Goal: Information Seeking & Learning: Learn about a topic

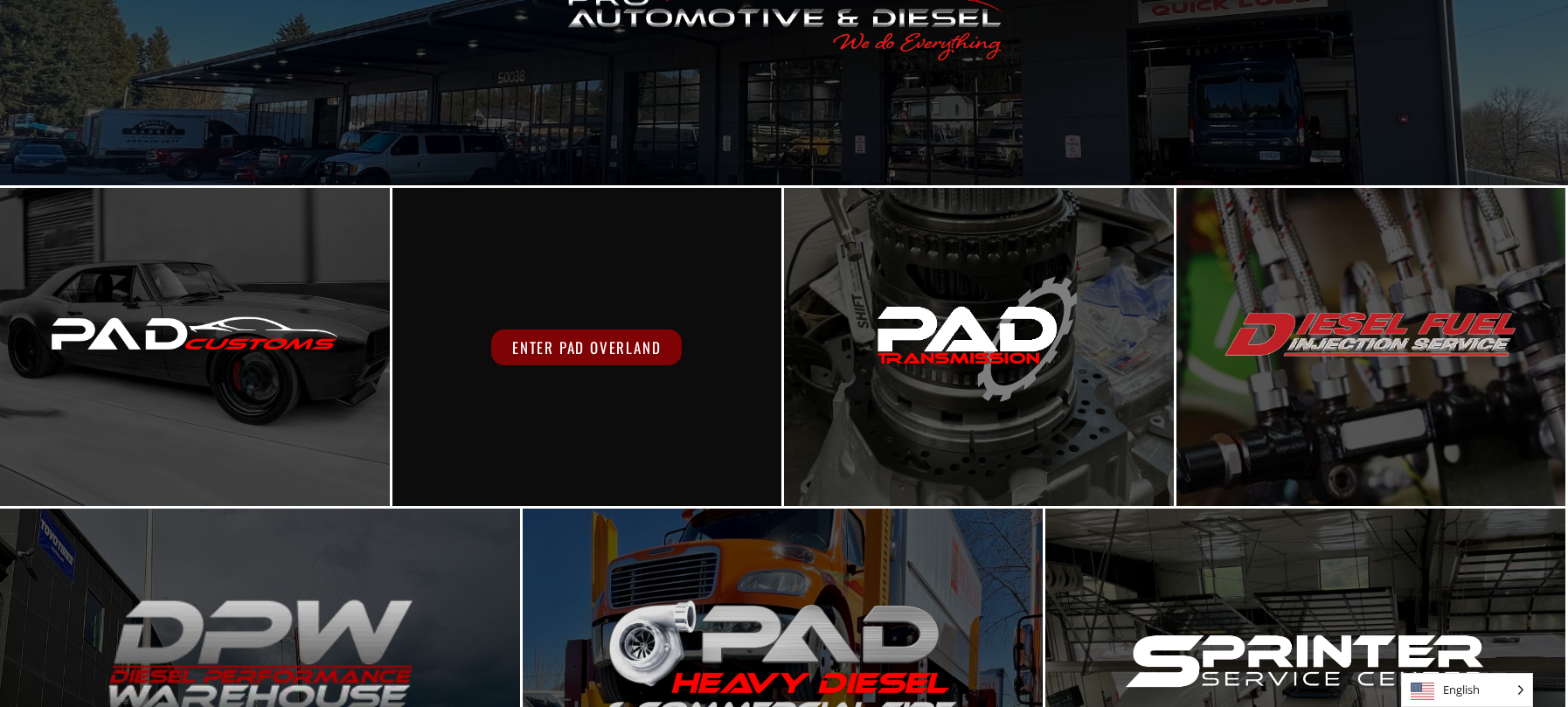
scroll to position [295, 0]
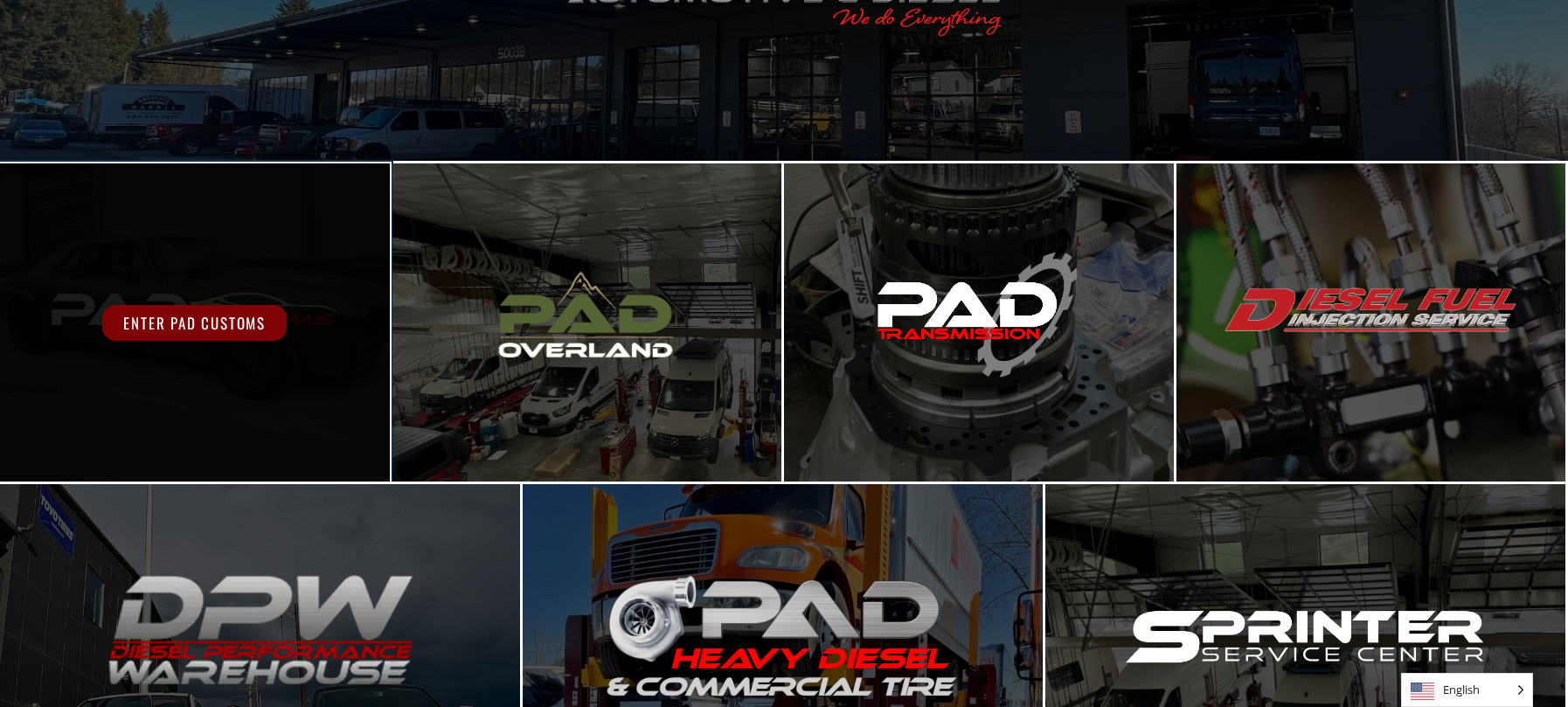
click at [209, 311] on span "Enter PAD Customs" at bounding box center [194, 323] width 185 height 36
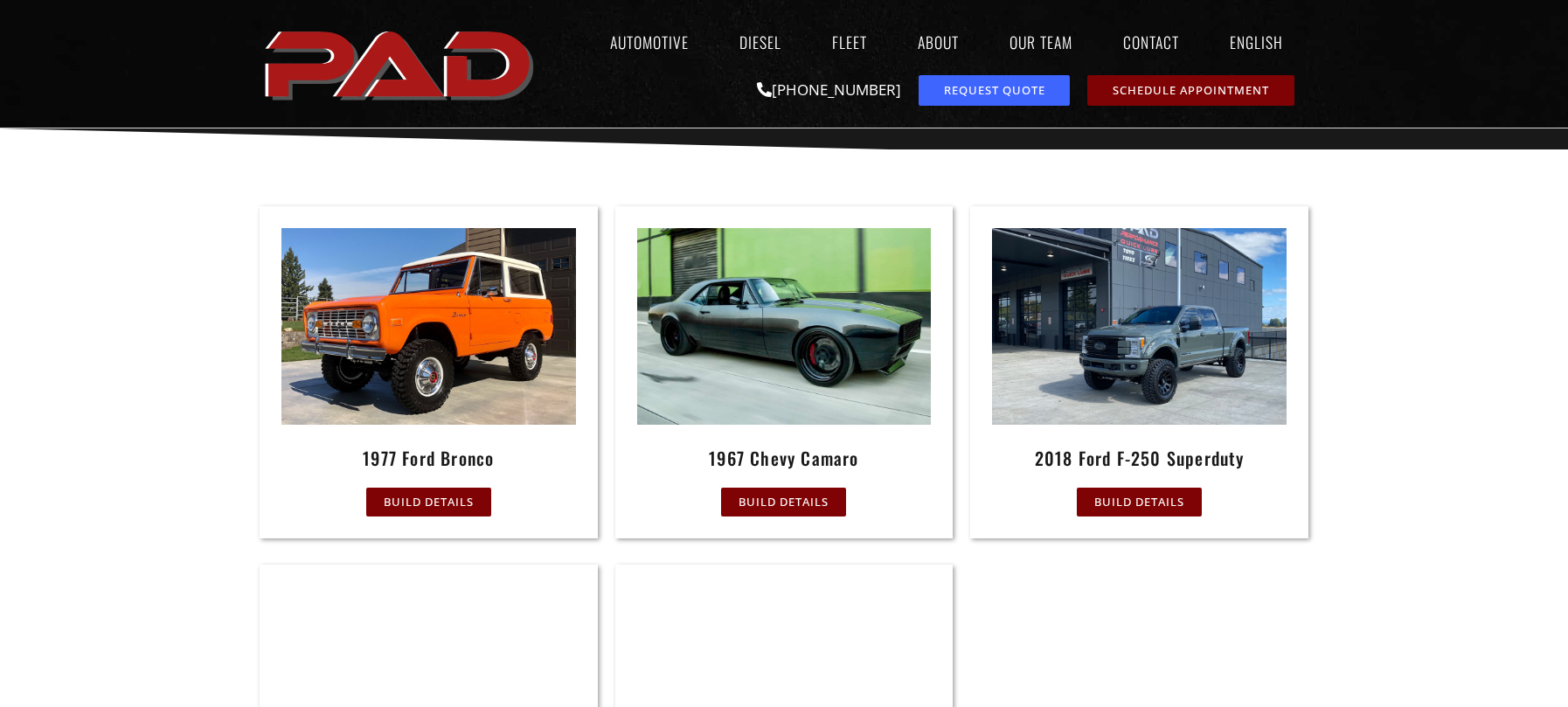
scroll to position [679, 0]
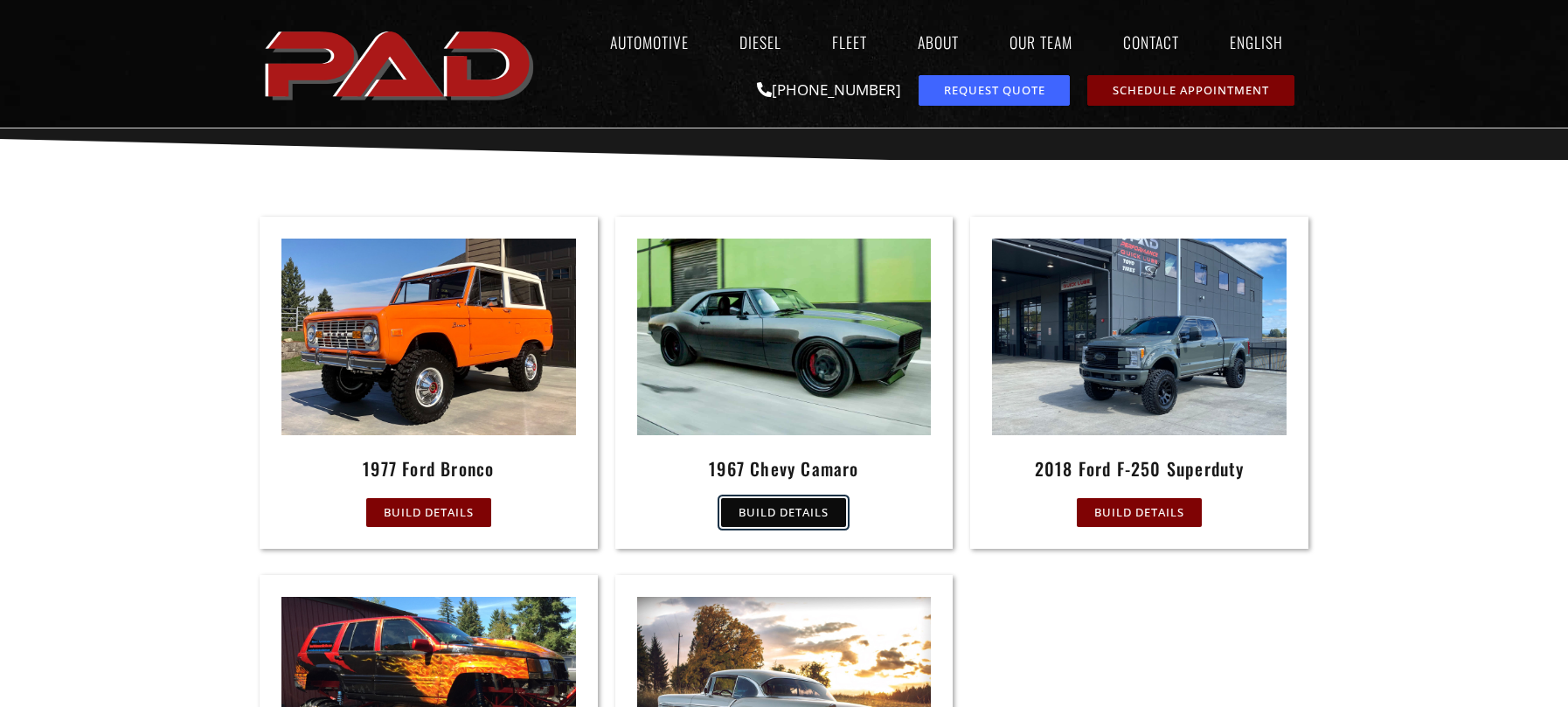
click at [783, 508] on span "Build Details" at bounding box center [783, 512] width 90 height 11
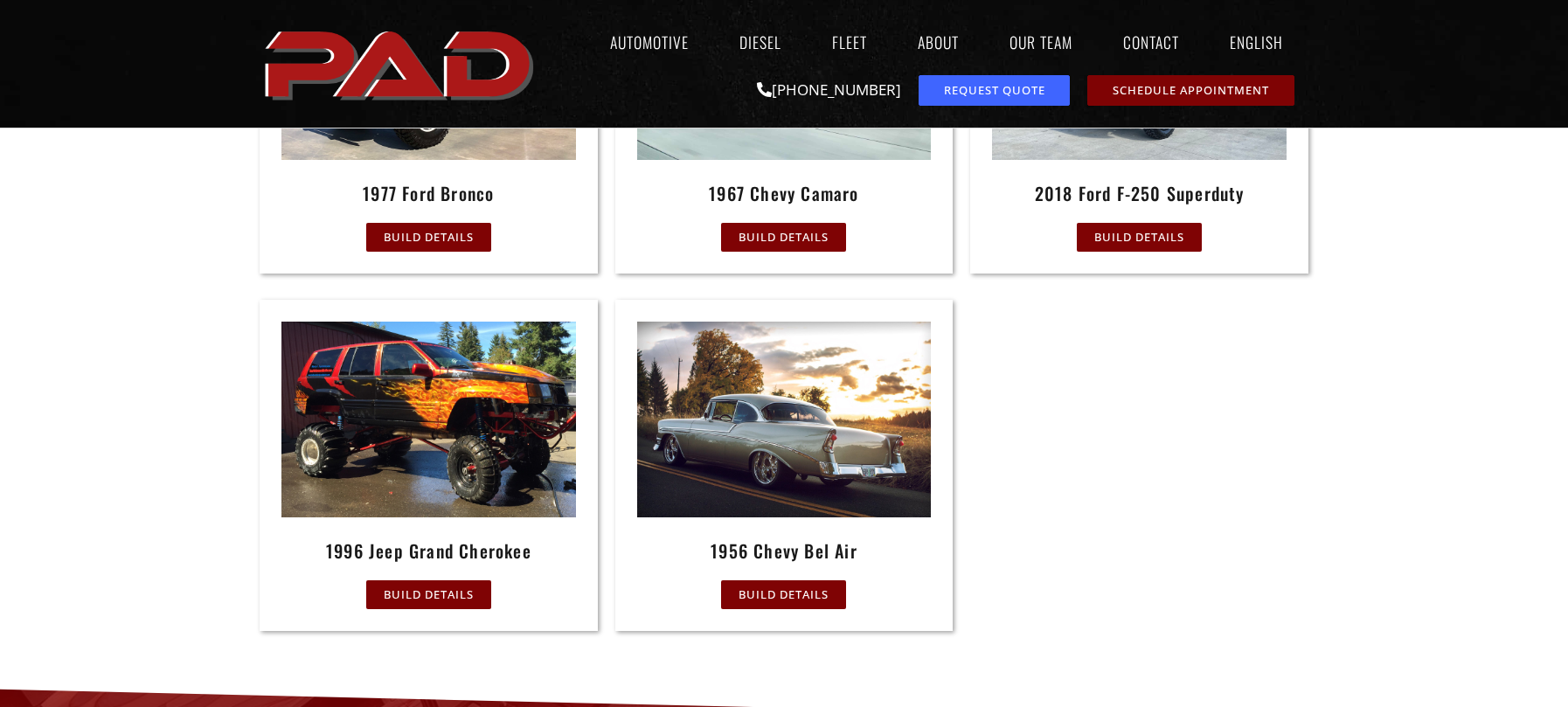
scroll to position [961, 0]
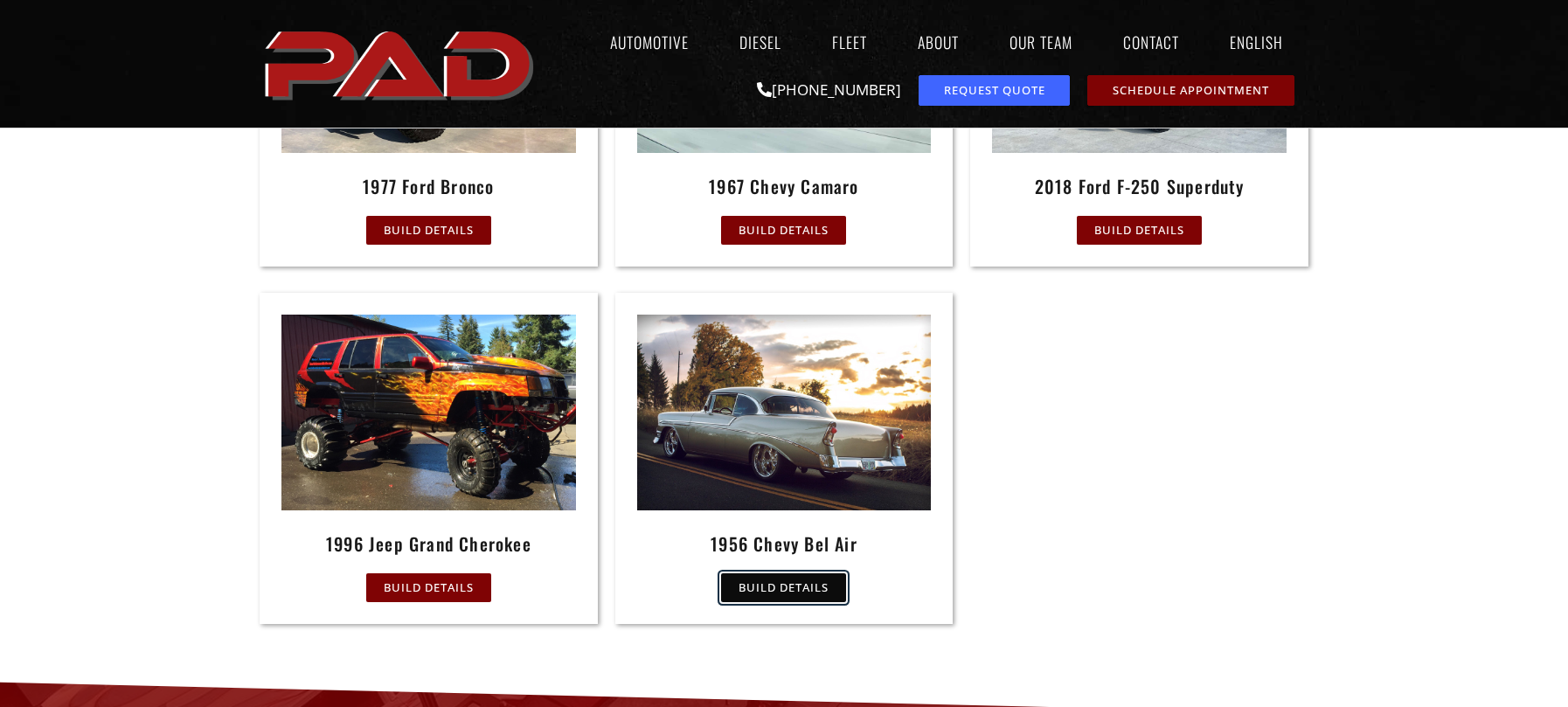
click at [802, 582] on span "Build Details" at bounding box center [783, 587] width 90 height 11
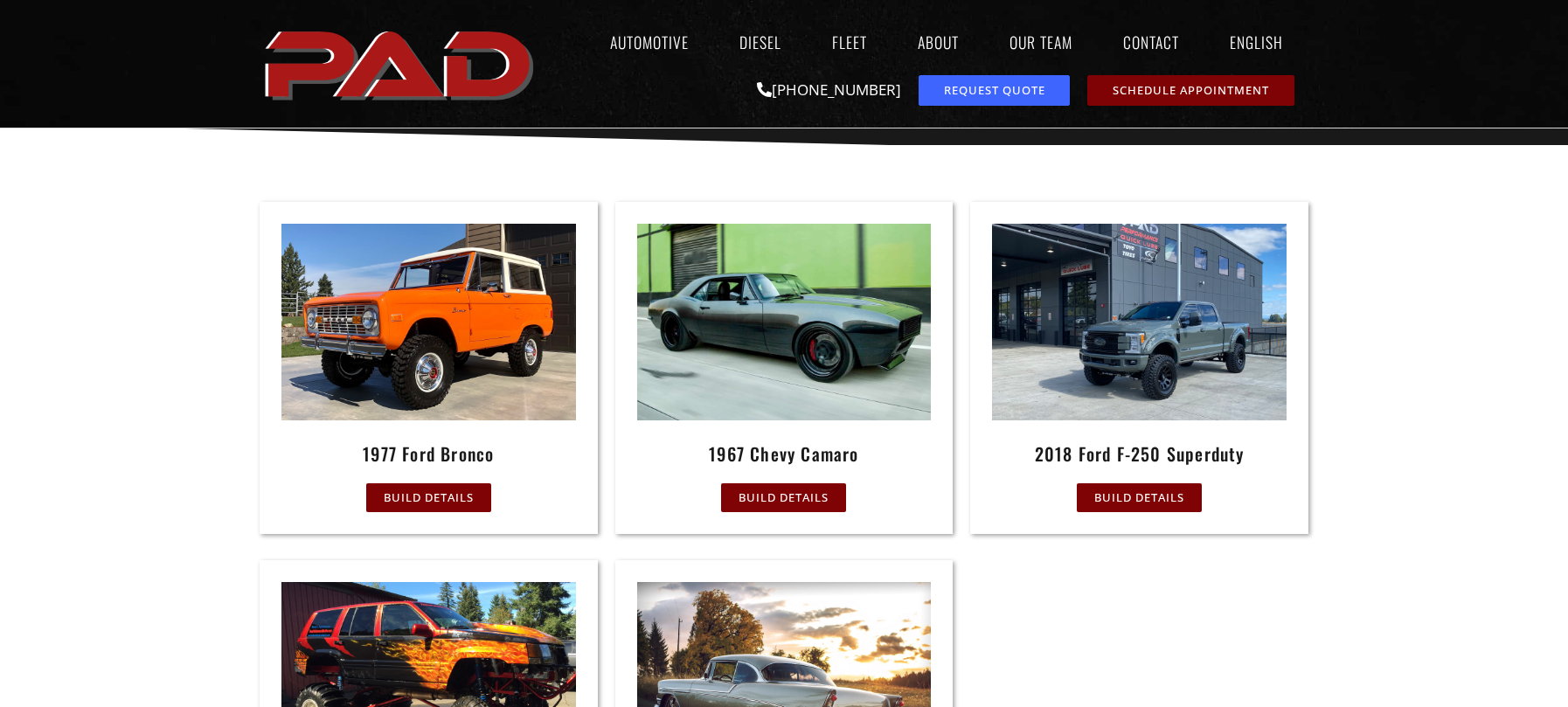
scroll to position [693, 0]
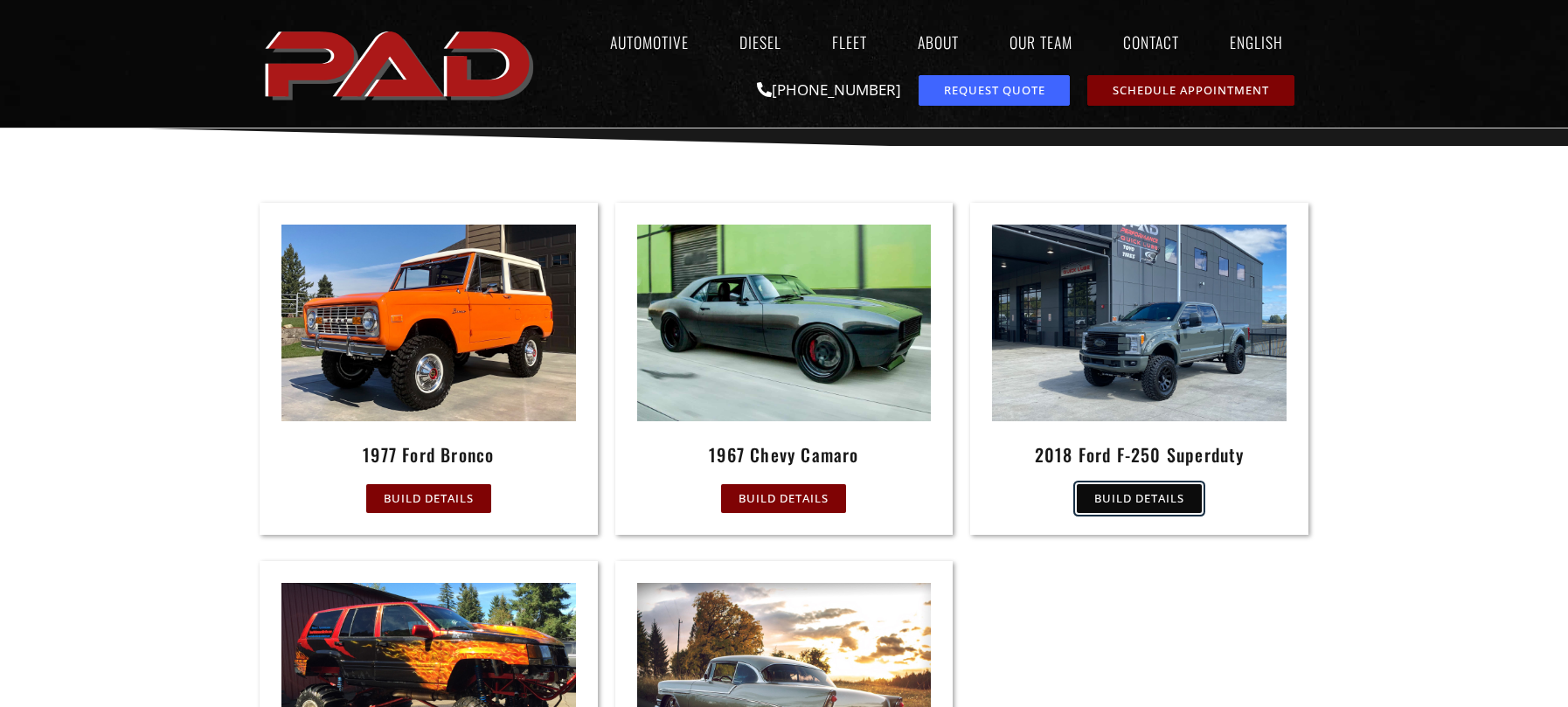
click at [1166, 495] on span "Build Details" at bounding box center [1139, 498] width 90 height 11
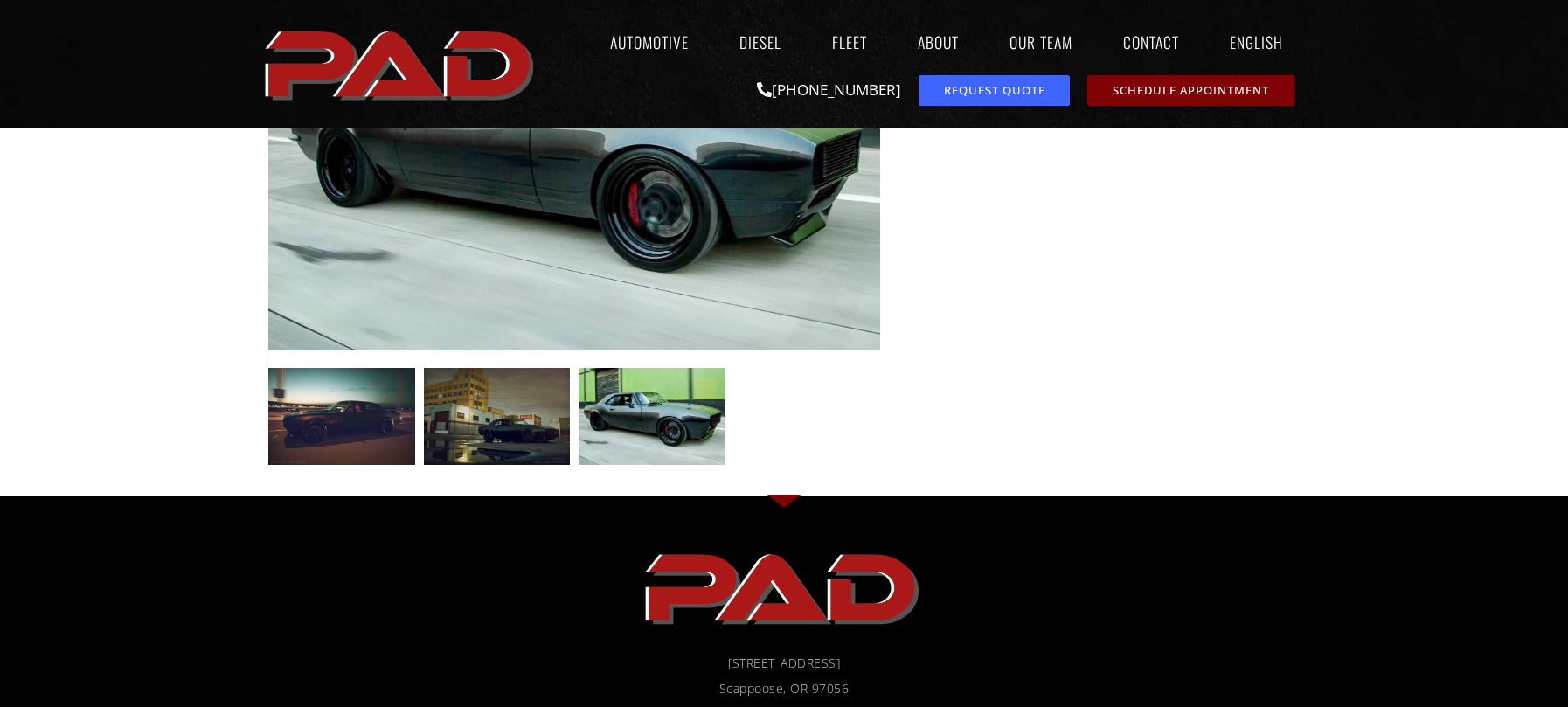
scroll to position [403, 0]
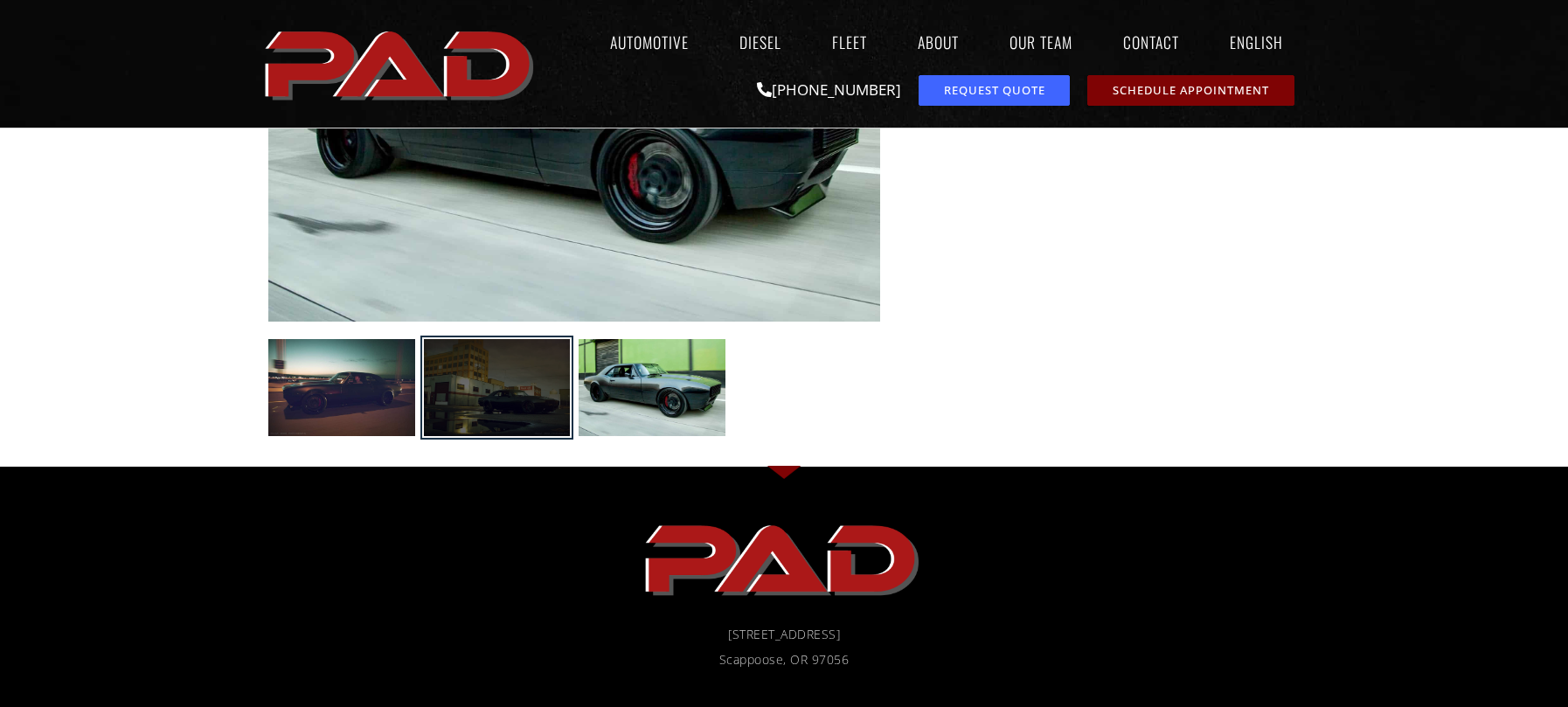
click at [541, 388] on div at bounding box center [497, 389] width 147 height 98
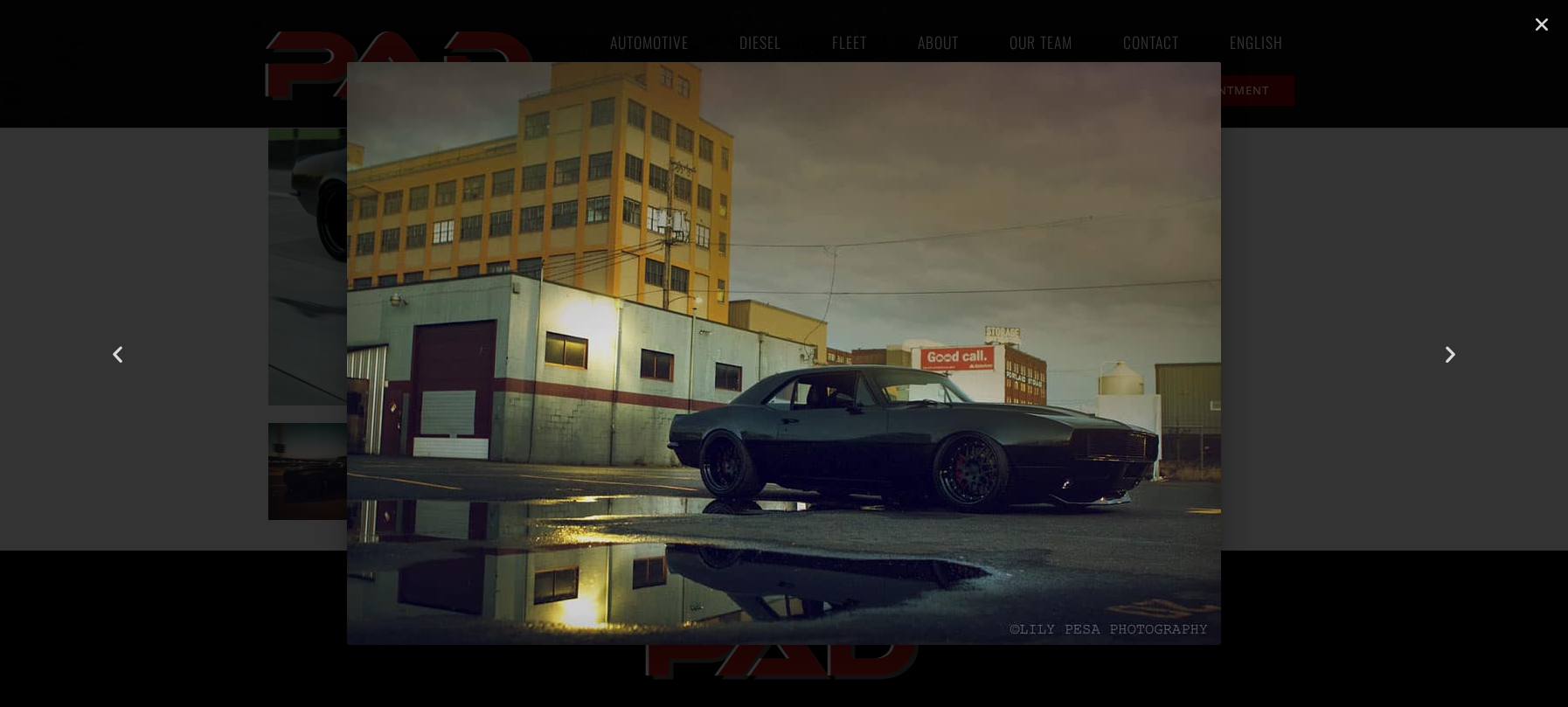
scroll to position [317, 0]
click at [1199, 343] on img "2 / 3" at bounding box center [784, 354] width 874 height 583
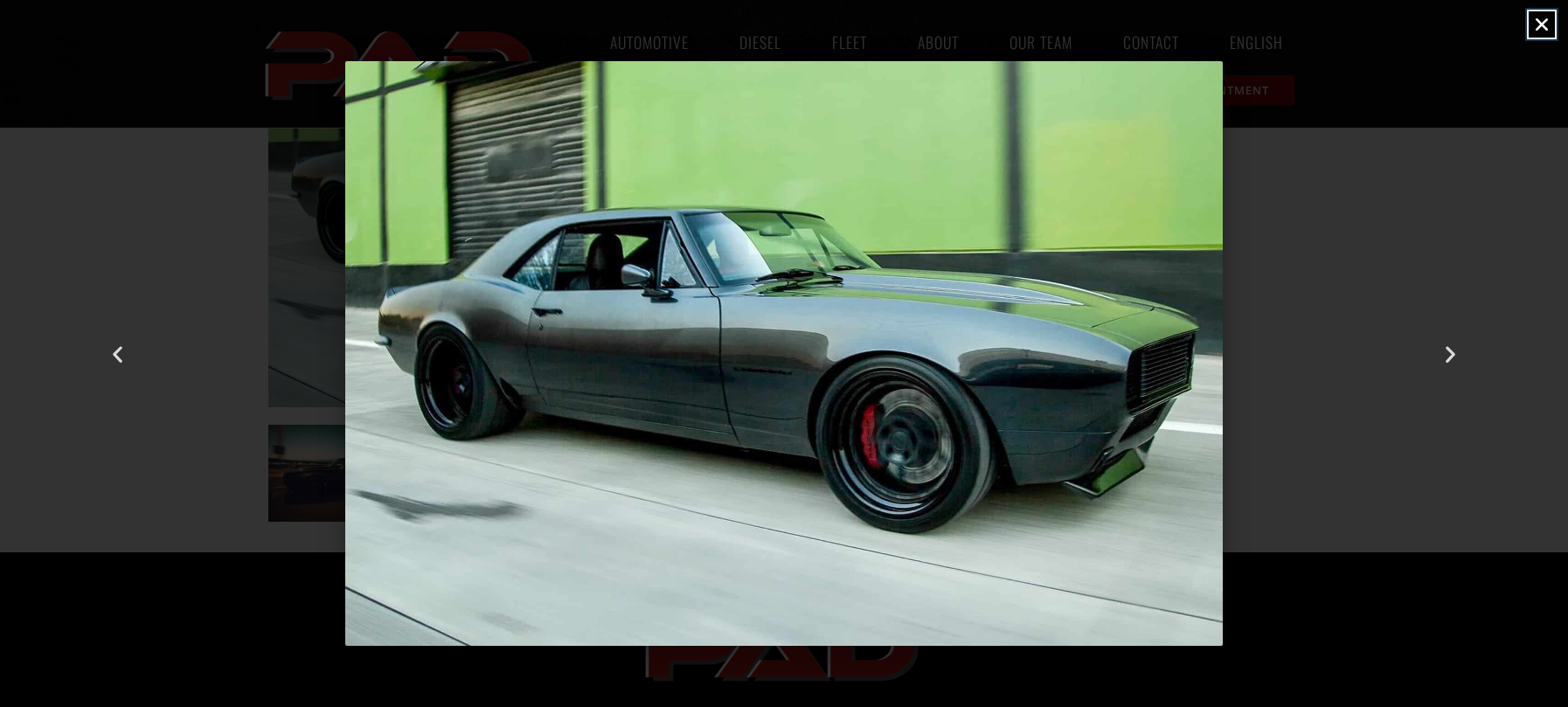
click at [1542, 27] on icon "Close (Esc)" at bounding box center [1542, 24] width 18 height 18
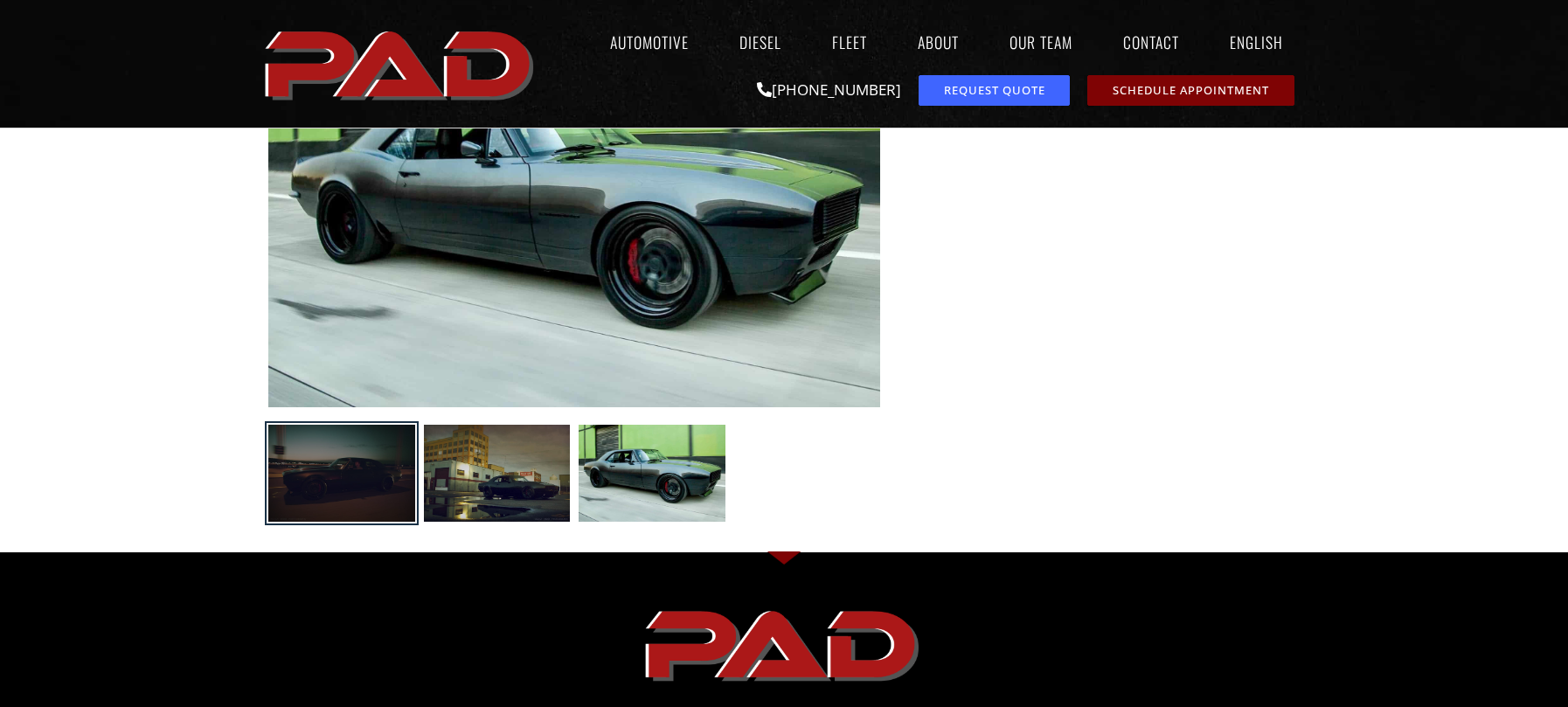
click at [369, 452] on div at bounding box center [341, 474] width 147 height 98
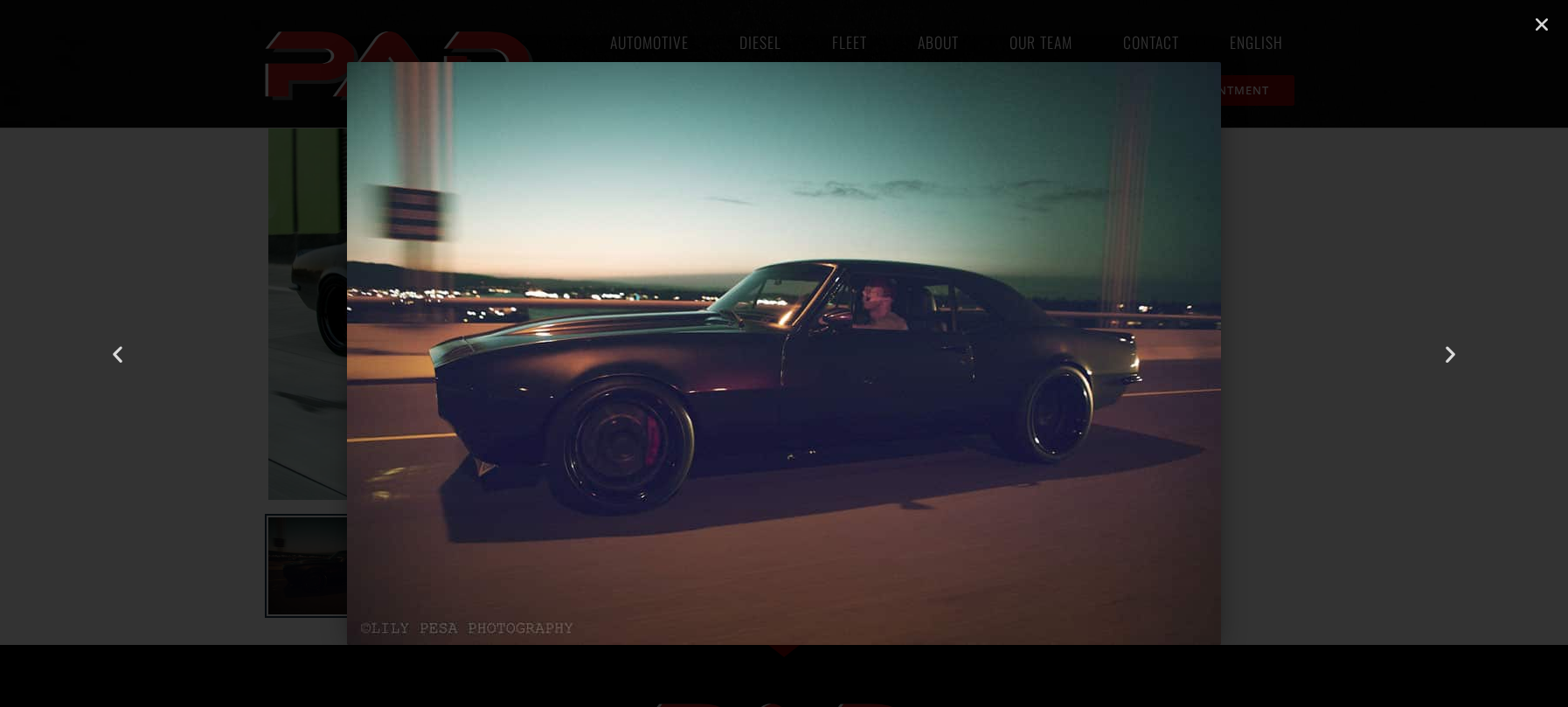
scroll to position [210, 0]
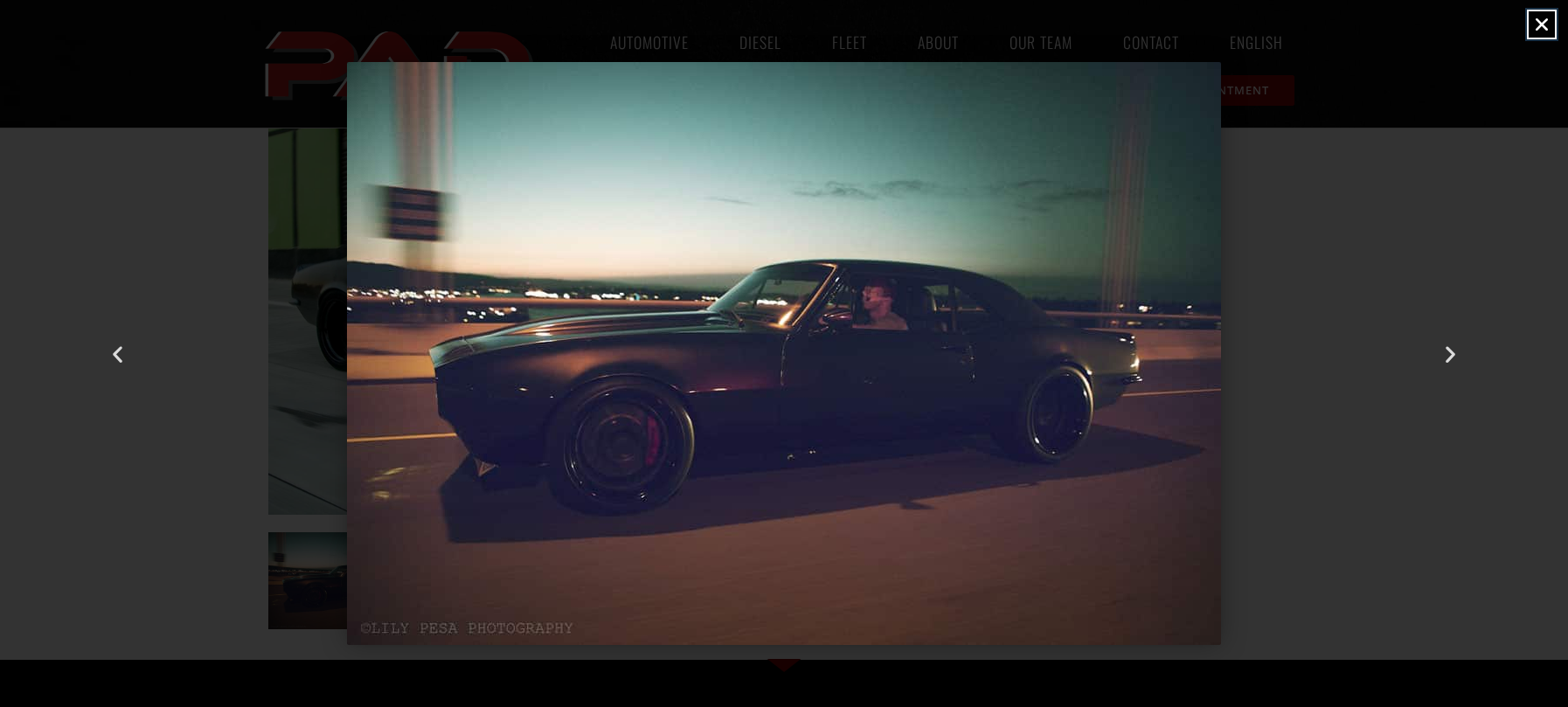
click at [1549, 30] on icon "Close (Esc)" at bounding box center [1542, 24] width 18 height 18
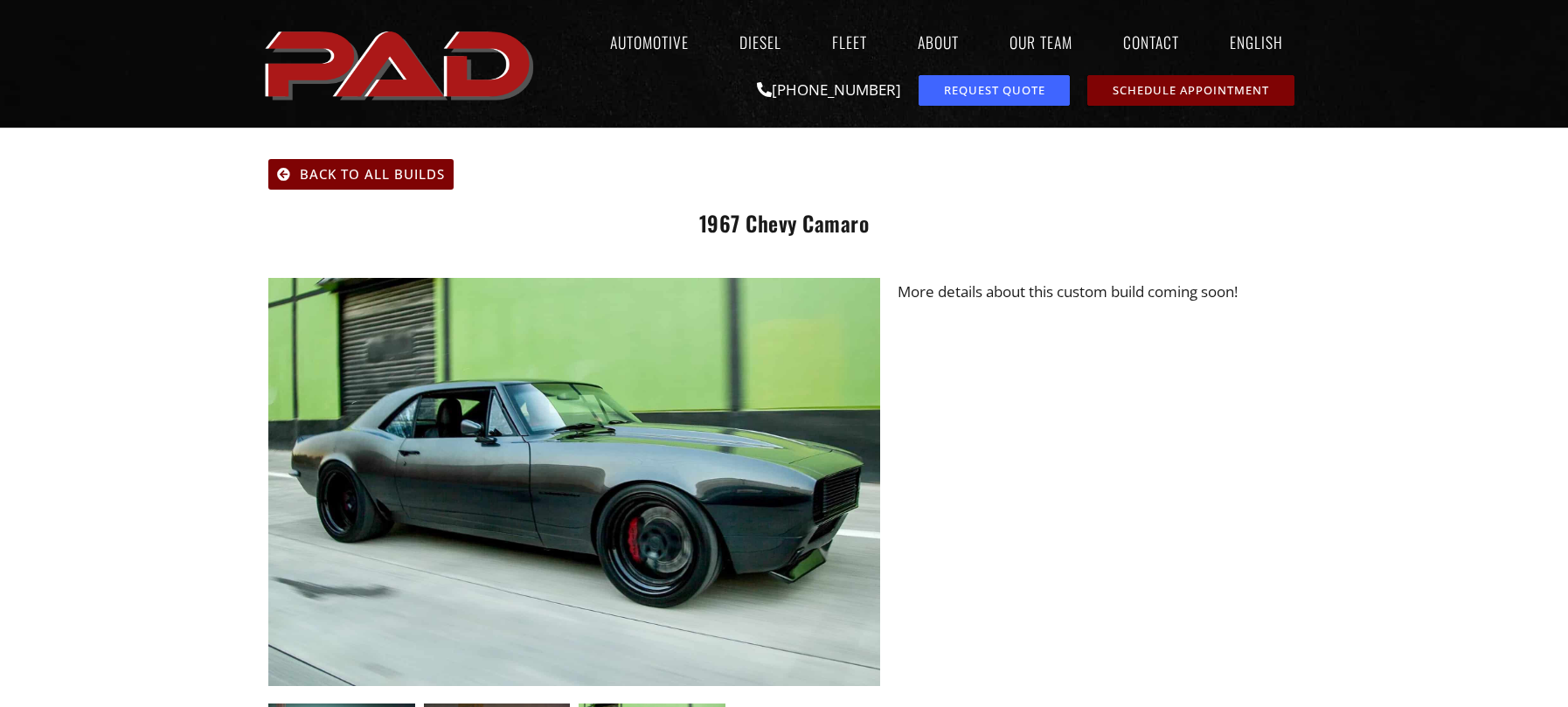
scroll to position [0, 0]
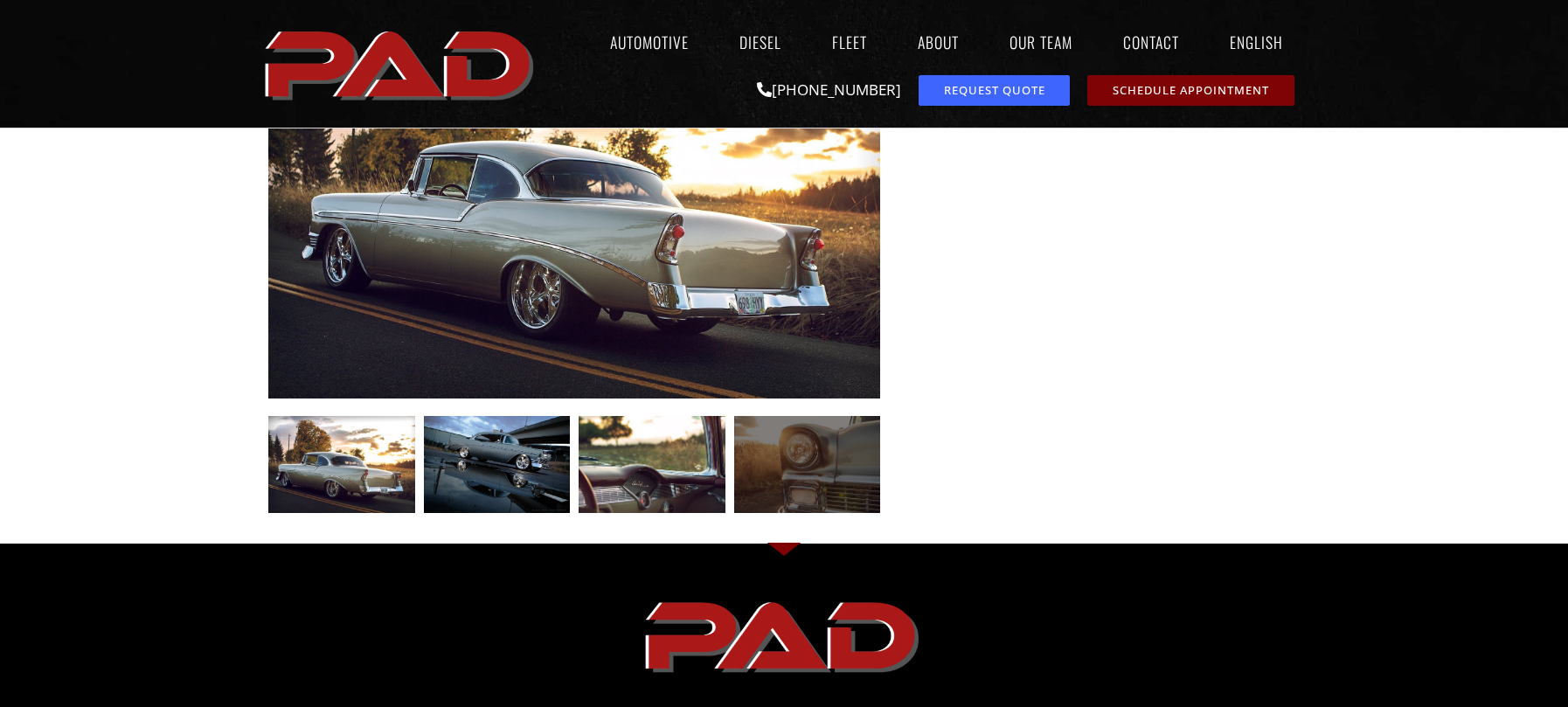
scroll to position [294, 0]
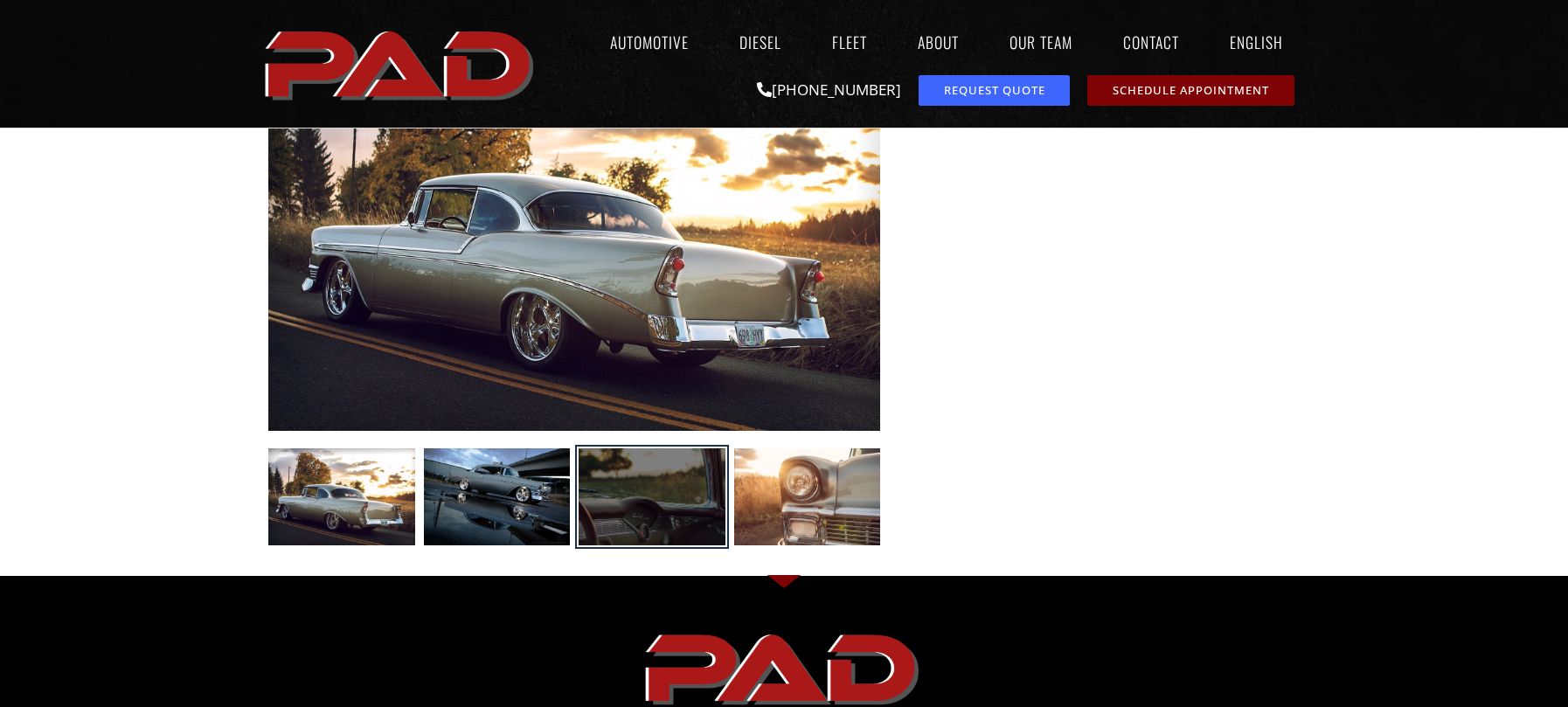
click at [673, 499] on div at bounding box center [652, 497] width 147 height 98
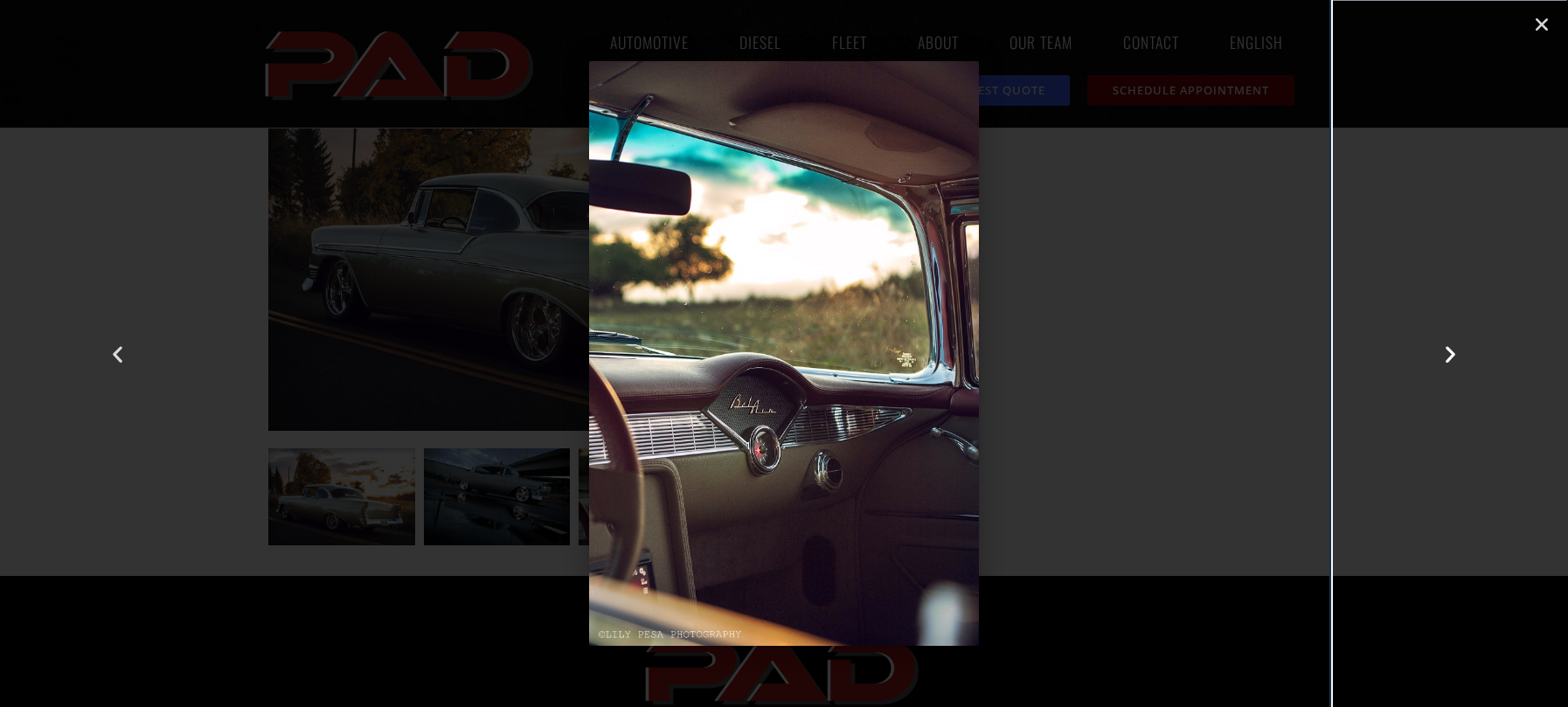
click at [1442, 349] on icon "Next slide" at bounding box center [1451, 354] width 22 height 22
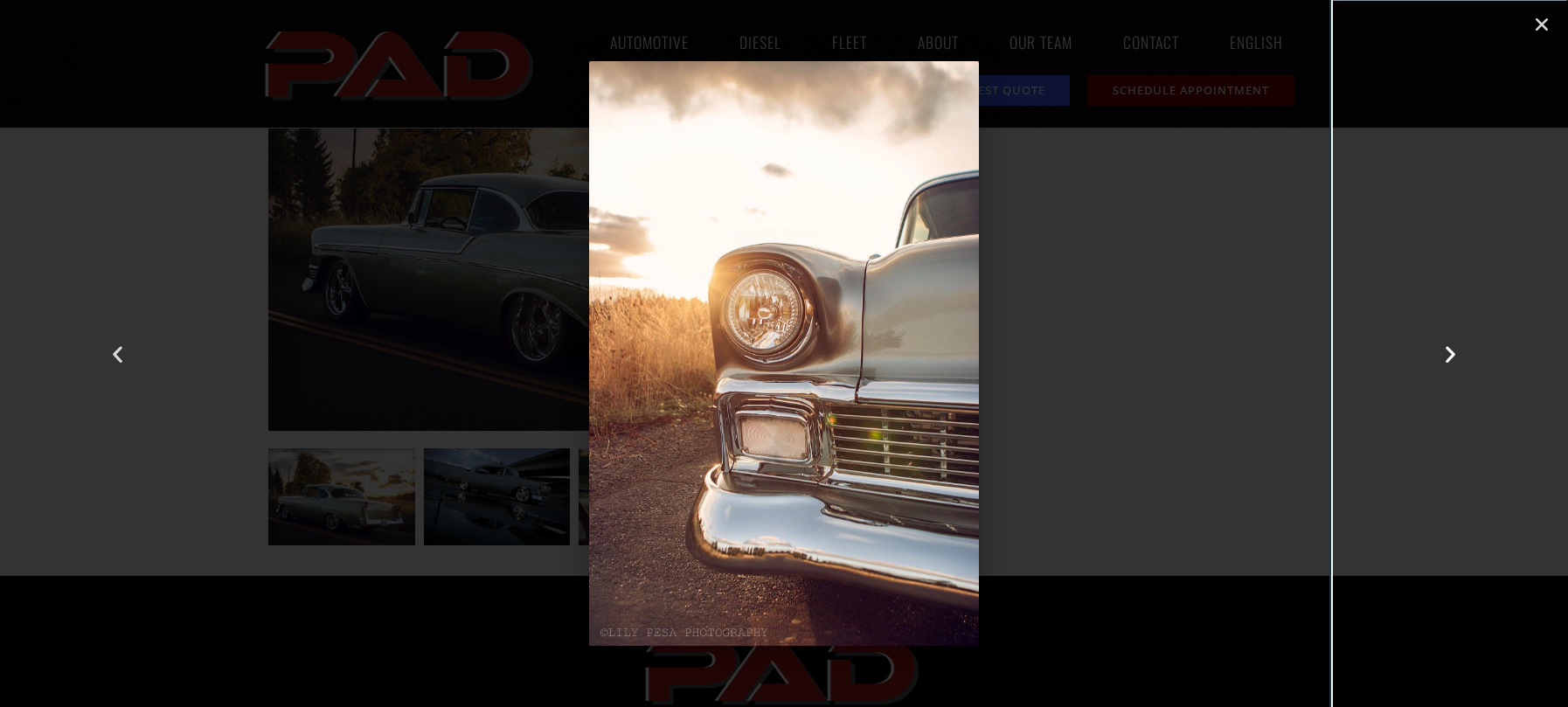
click at [1442, 349] on icon "Next slide" at bounding box center [1451, 354] width 22 height 22
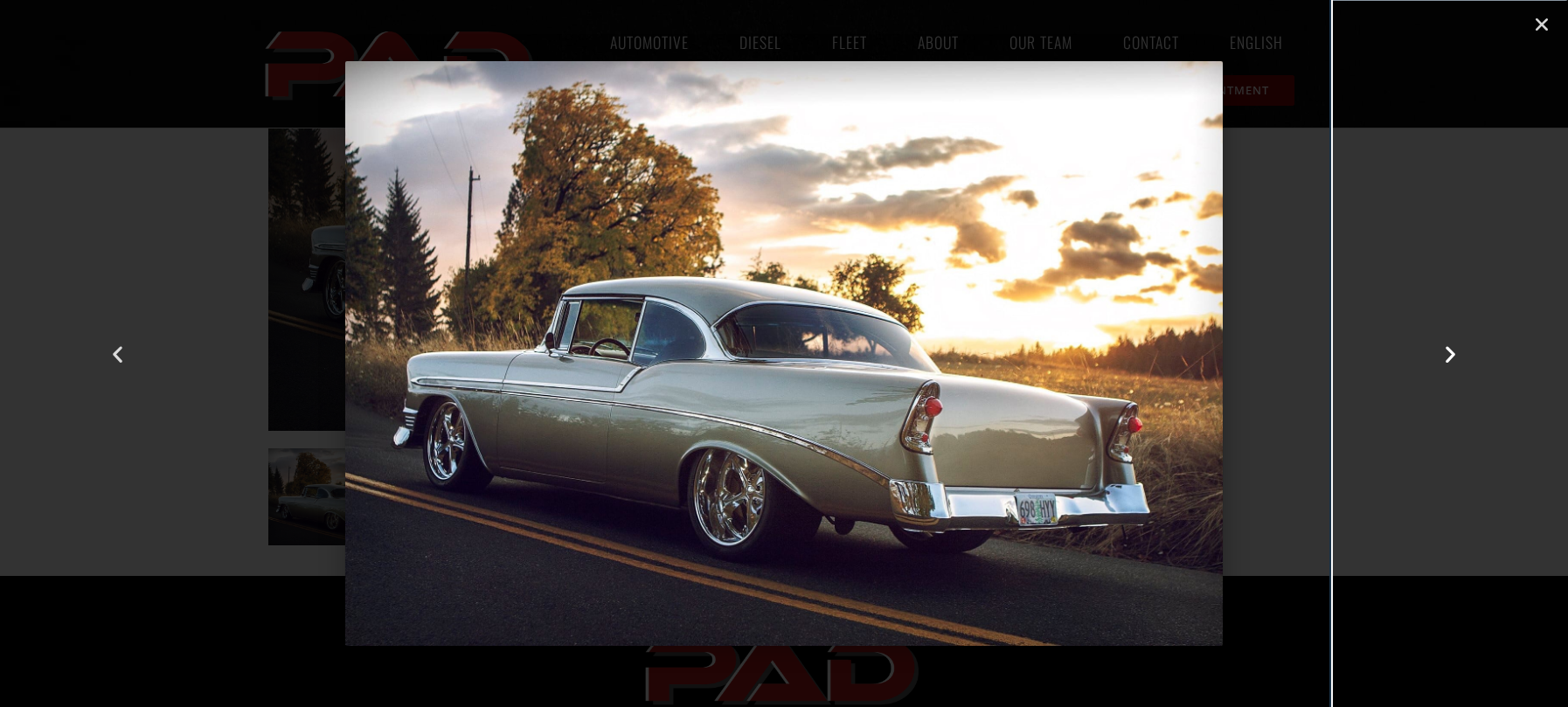
click at [1441, 349] on icon "Next slide" at bounding box center [1451, 354] width 22 height 22
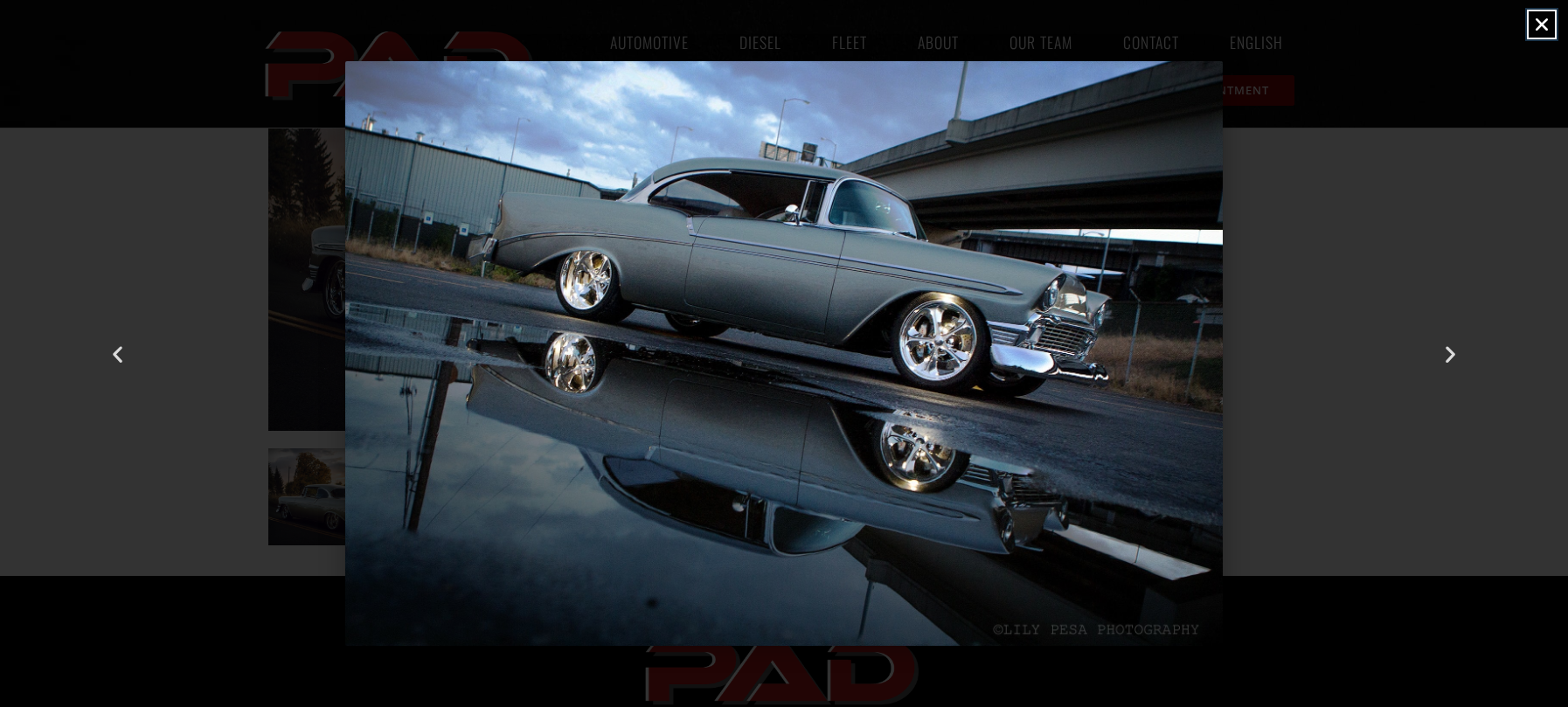
click at [1540, 27] on icon "Close (Esc)" at bounding box center [1542, 24] width 18 height 18
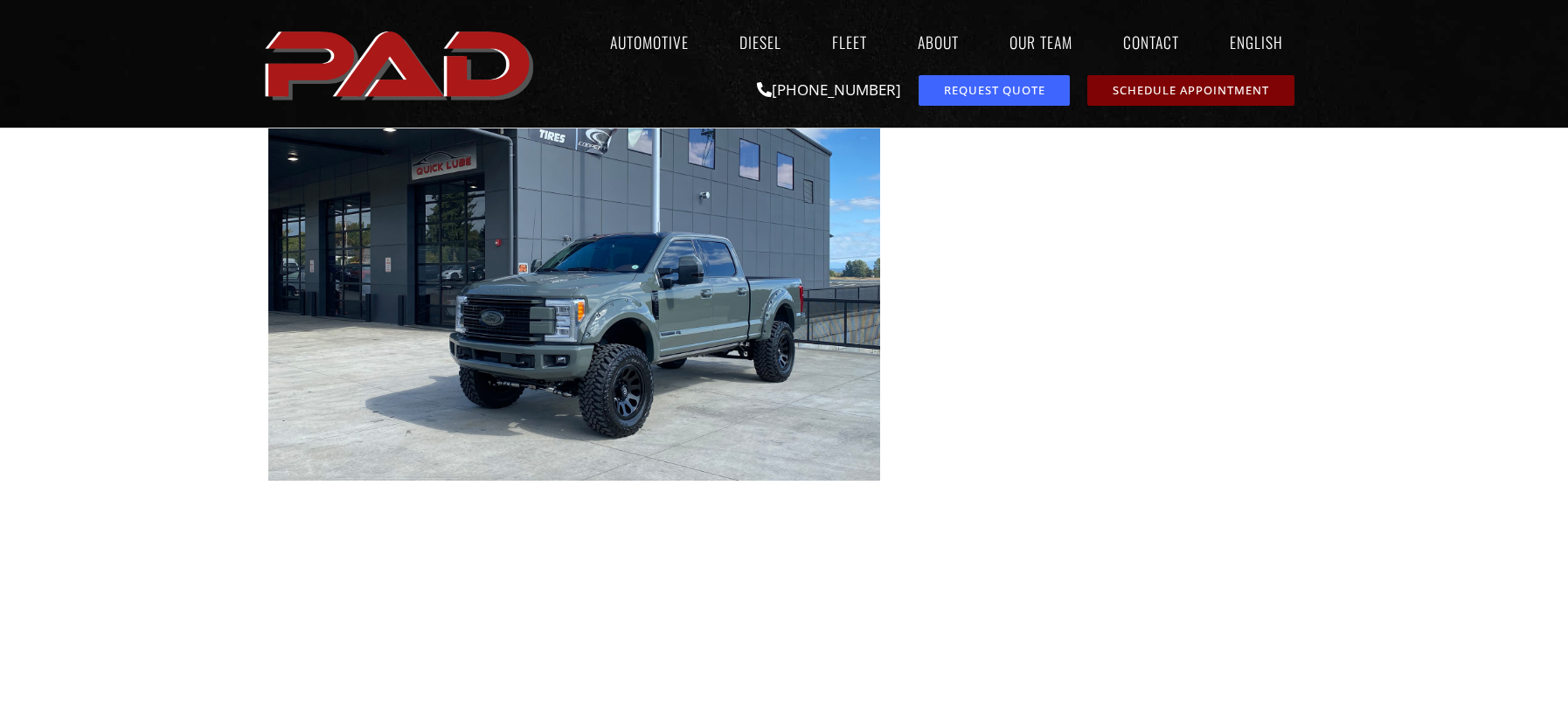
scroll to position [251, 0]
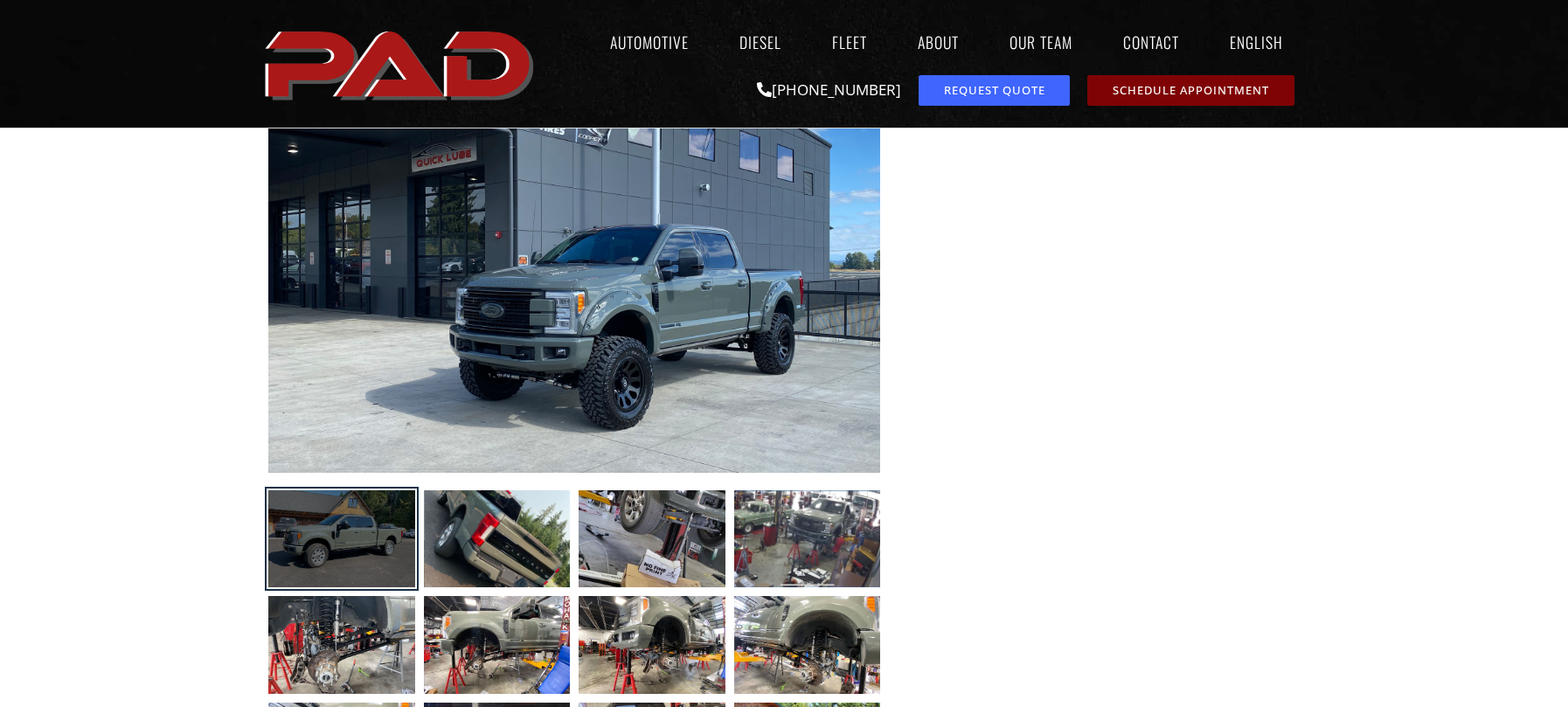
click at [393, 518] on div at bounding box center [341, 540] width 147 height 98
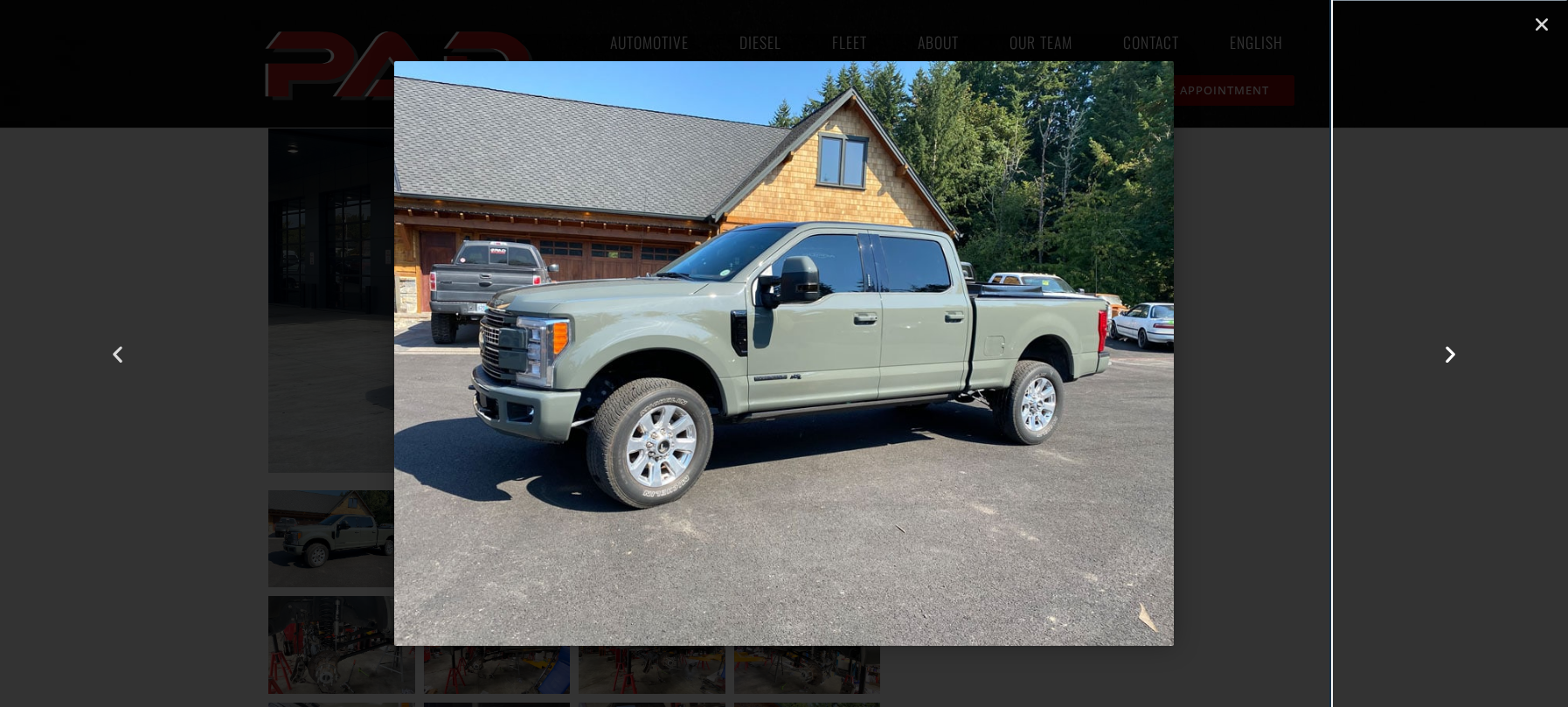
click at [1456, 343] on icon "Next slide" at bounding box center [1451, 354] width 22 height 22
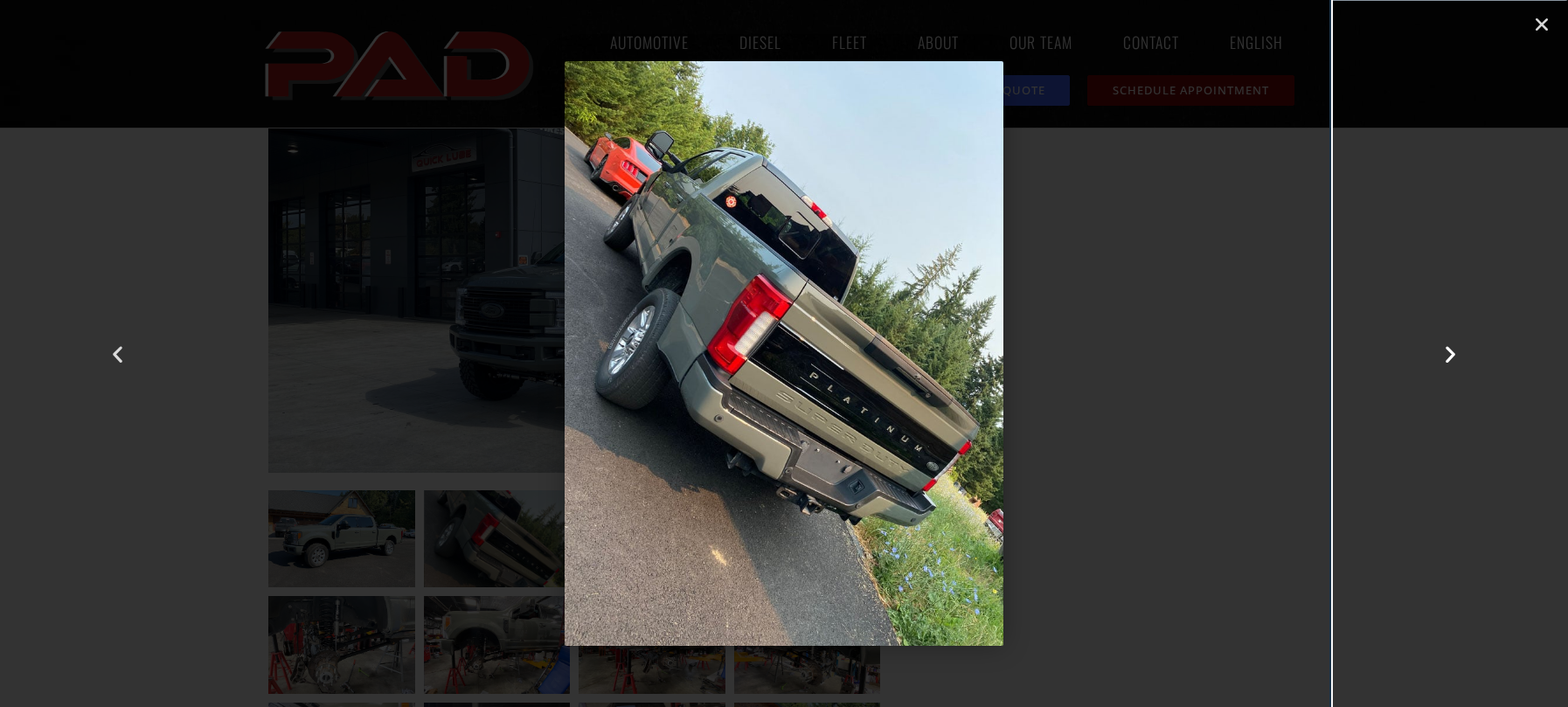
click at [1456, 343] on icon "Next slide" at bounding box center [1451, 354] width 22 height 22
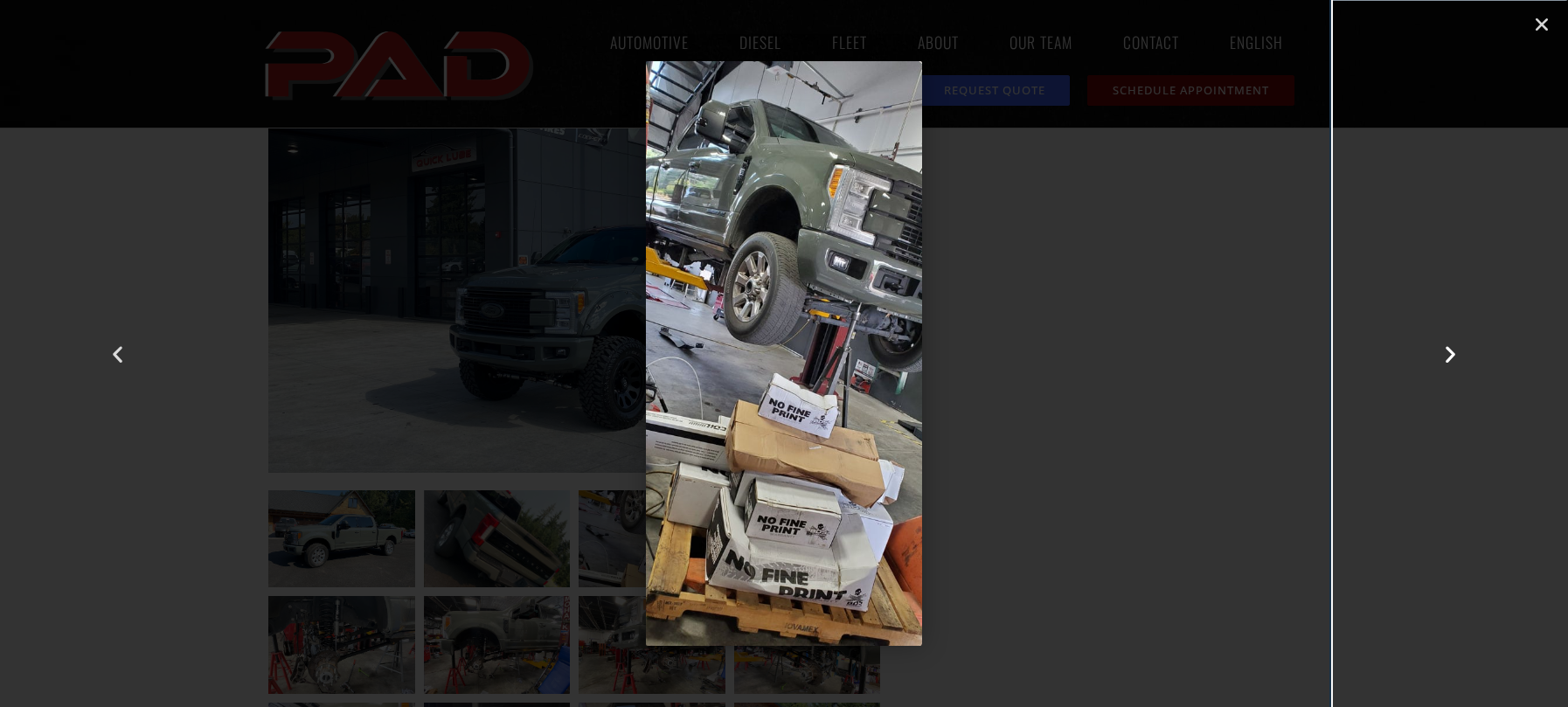
click at [1456, 343] on icon "Next slide" at bounding box center [1451, 354] width 22 height 22
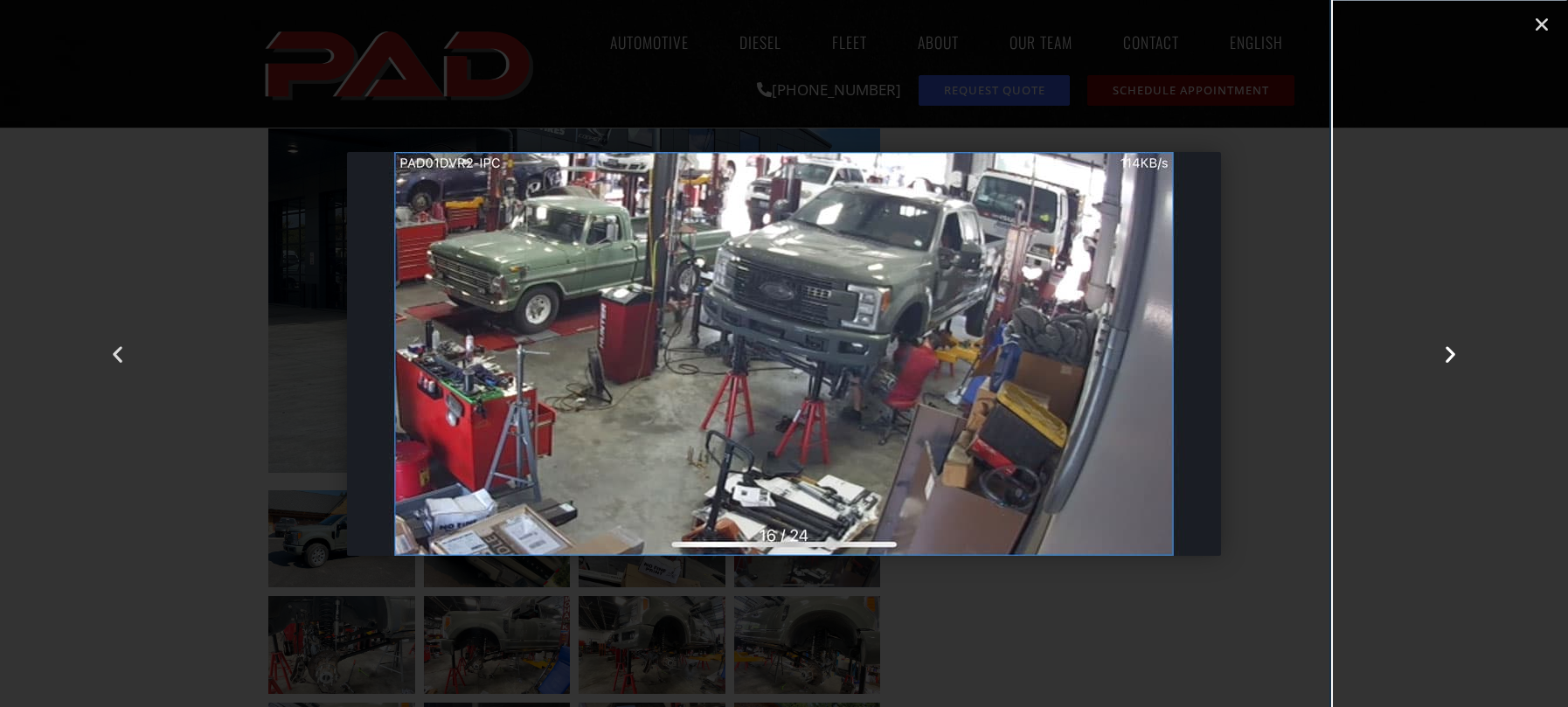
click at [1456, 343] on icon "Next slide" at bounding box center [1451, 354] width 22 height 22
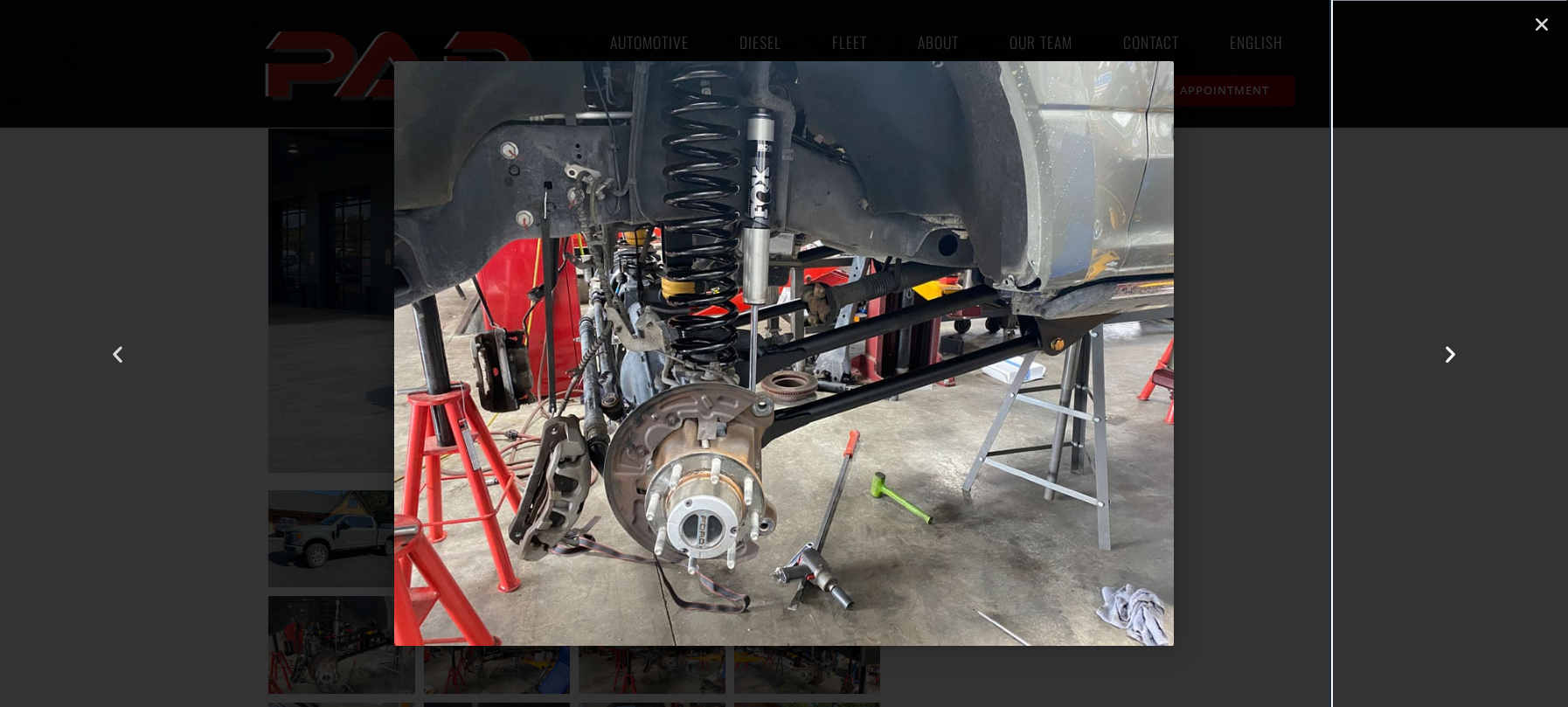
click at [1456, 343] on icon "Next slide" at bounding box center [1451, 354] width 22 height 22
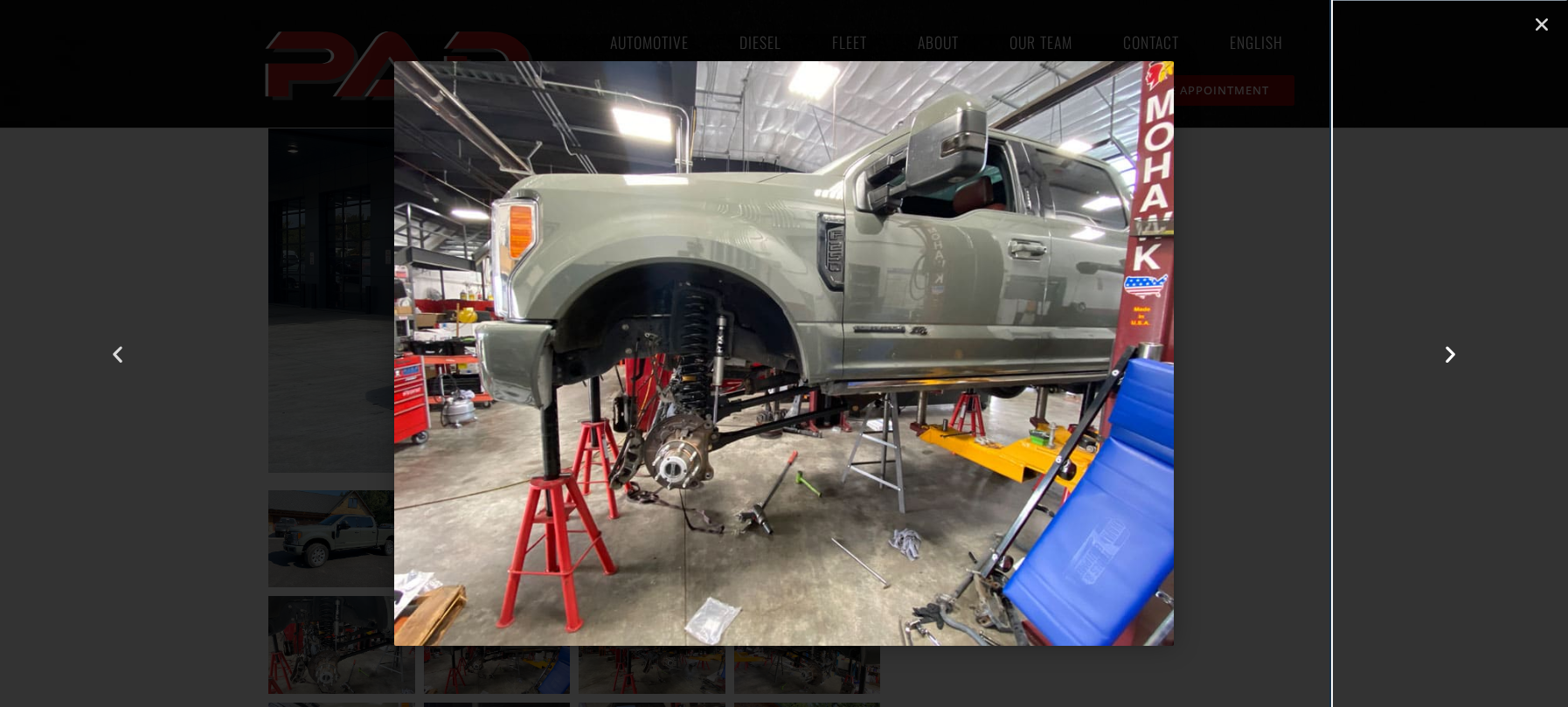
click at [1456, 343] on icon "Next slide" at bounding box center [1451, 354] width 22 height 22
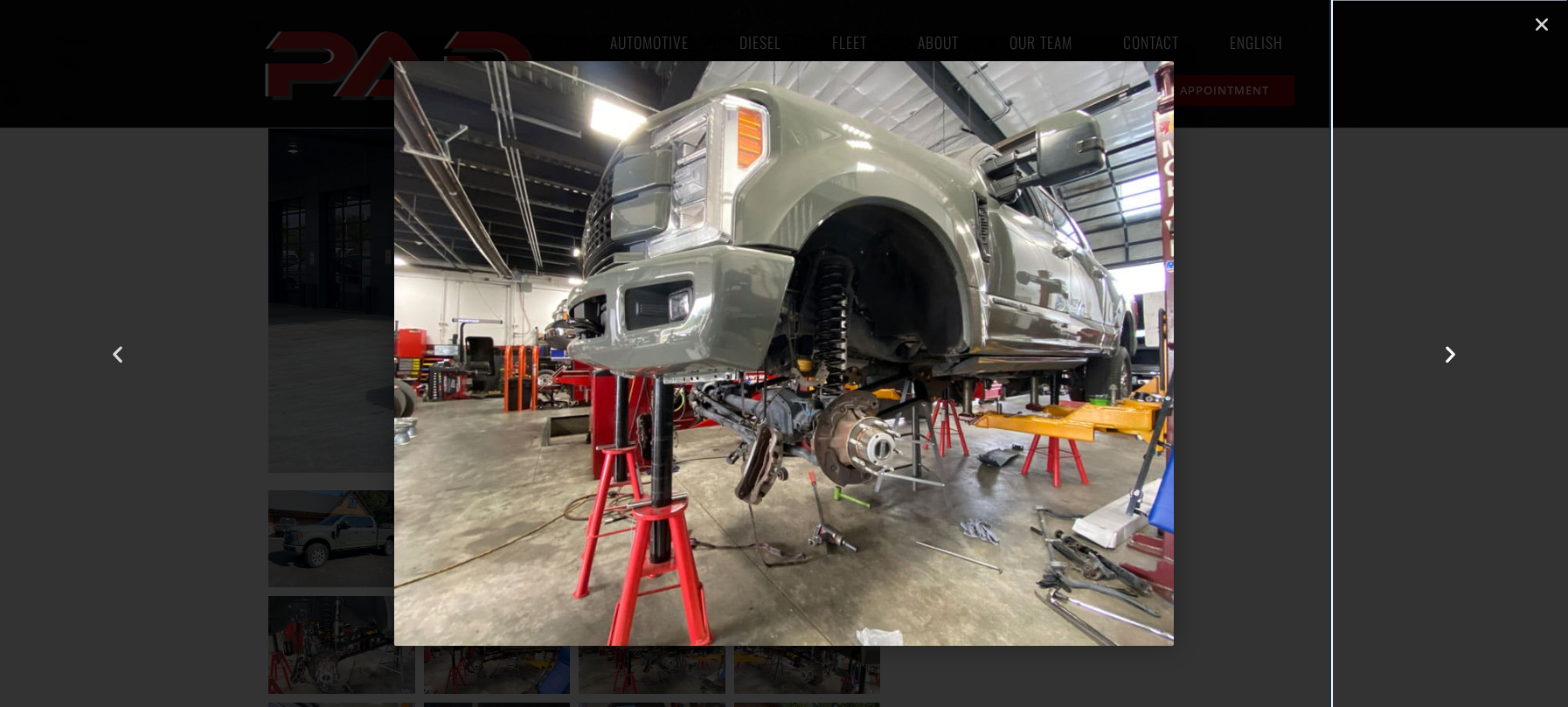
click at [1456, 343] on icon "Next slide" at bounding box center [1451, 354] width 22 height 22
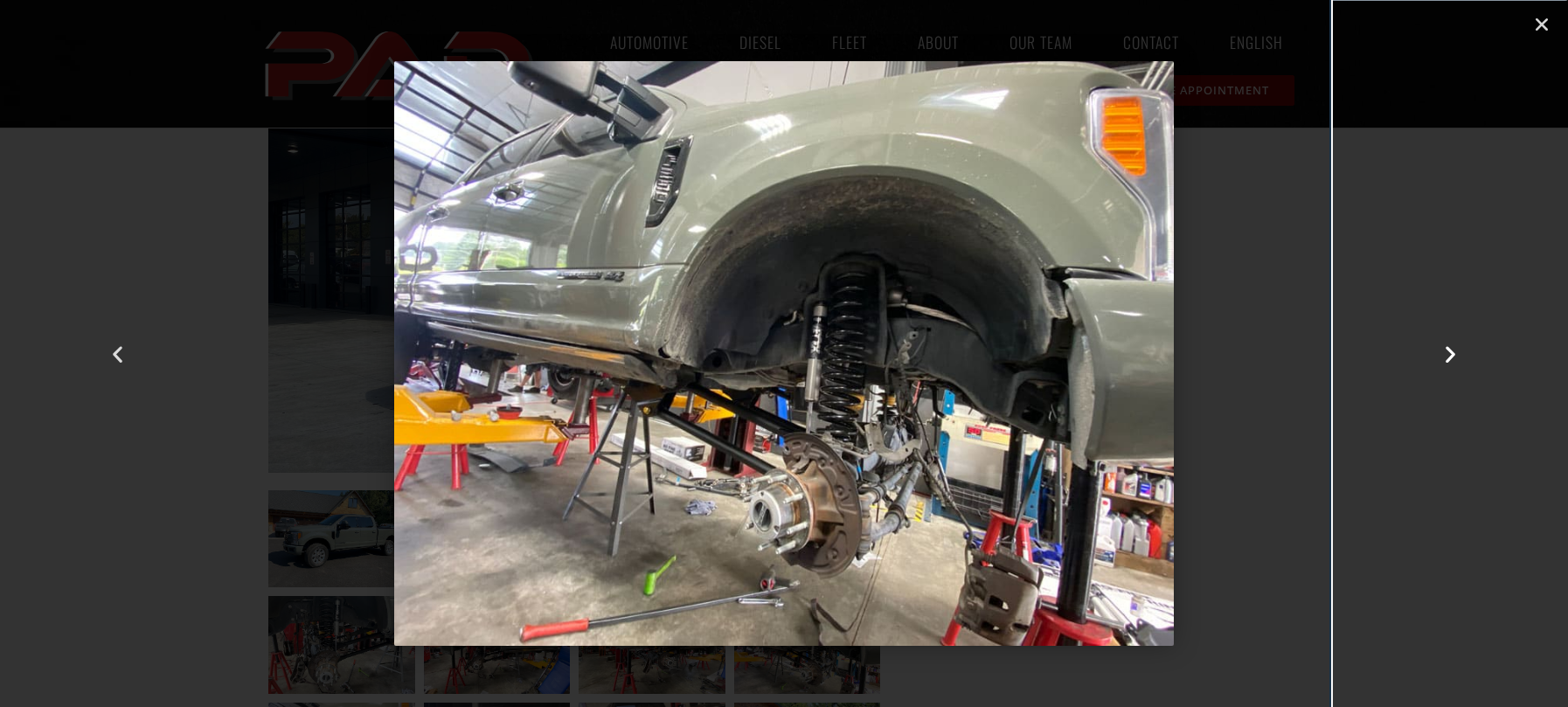
click at [1456, 343] on icon "Next slide" at bounding box center [1451, 354] width 22 height 22
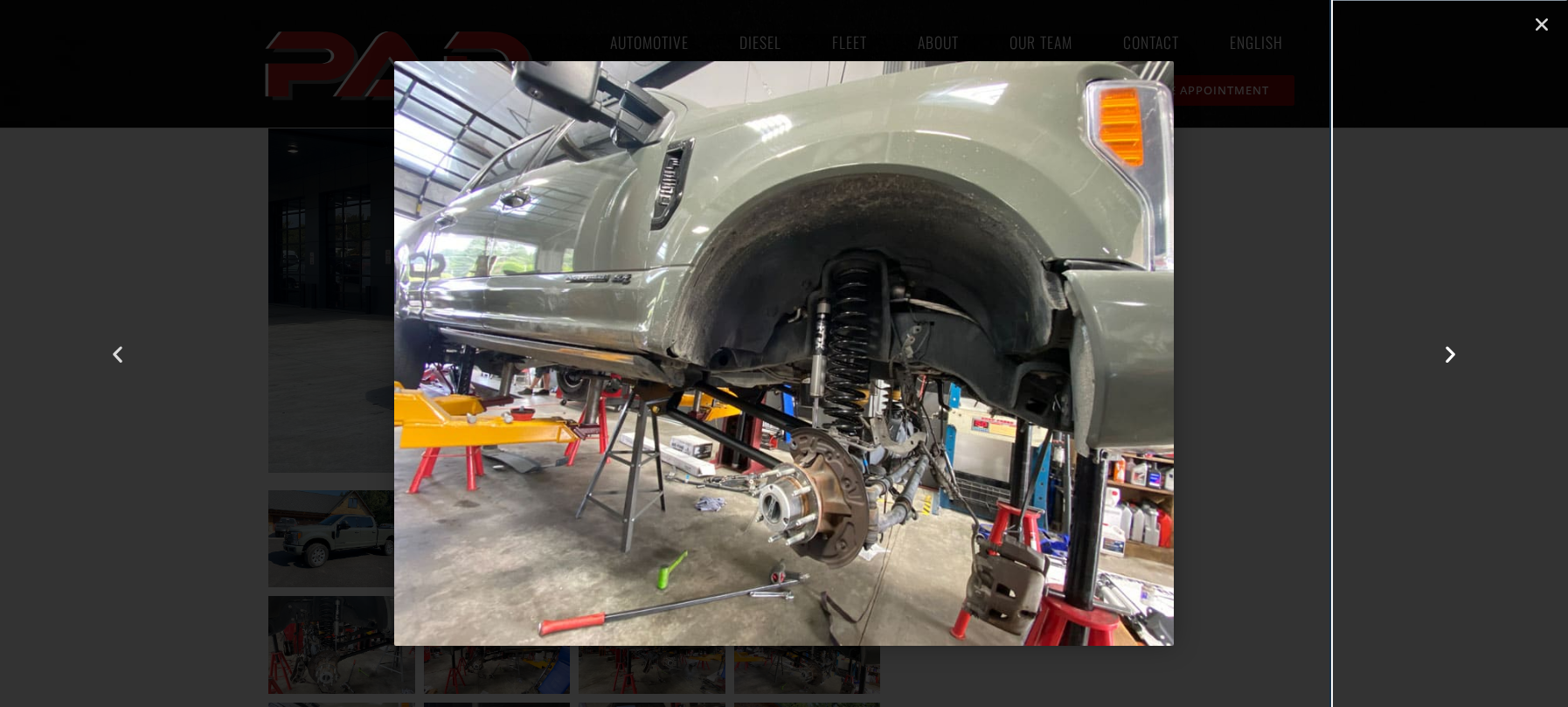
click at [1456, 343] on icon "Next slide" at bounding box center [1451, 354] width 22 height 22
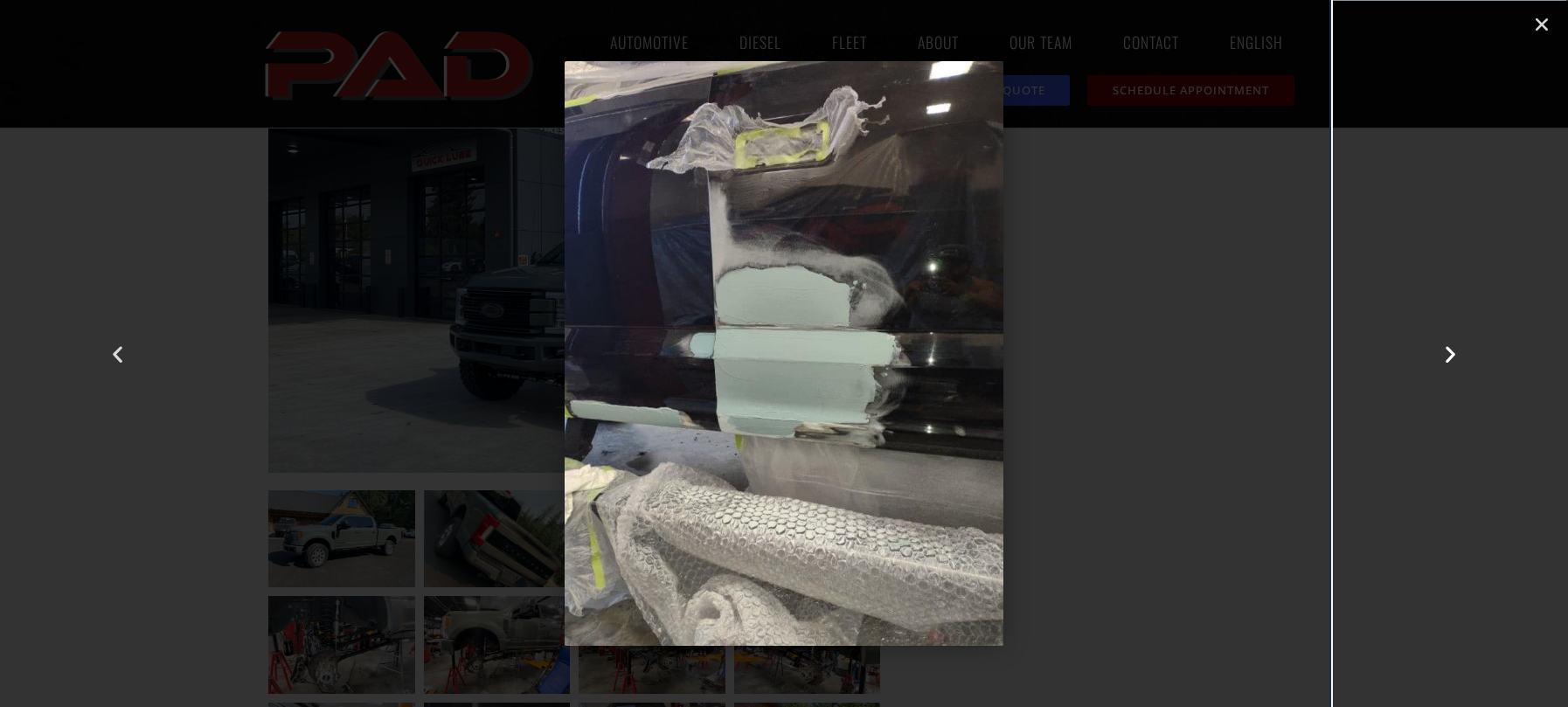
click at [1456, 343] on icon "Next slide" at bounding box center [1451, 354] width 22 height 22
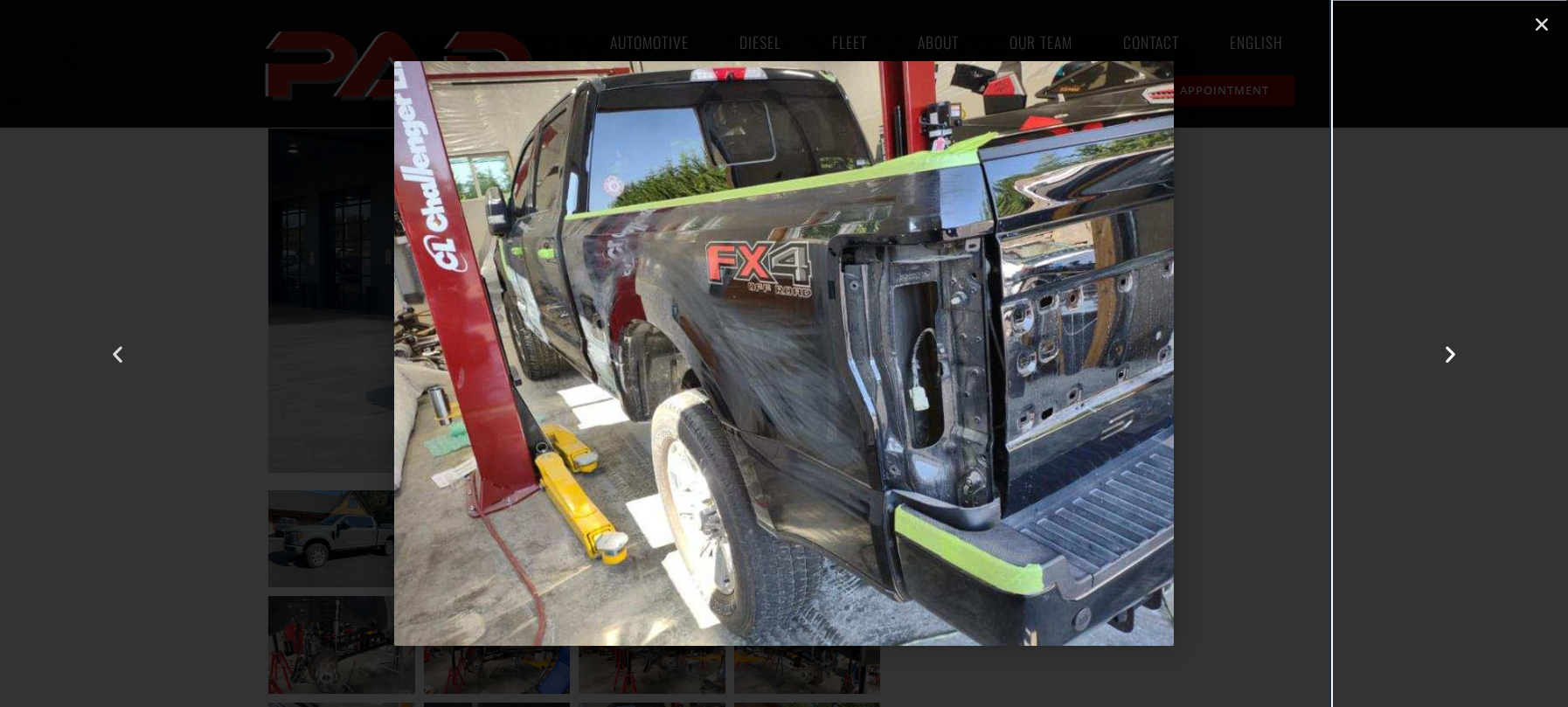
click at [1456, 343] on icon "Next slide" at bounding box center [1451, 354] width 22 height 22
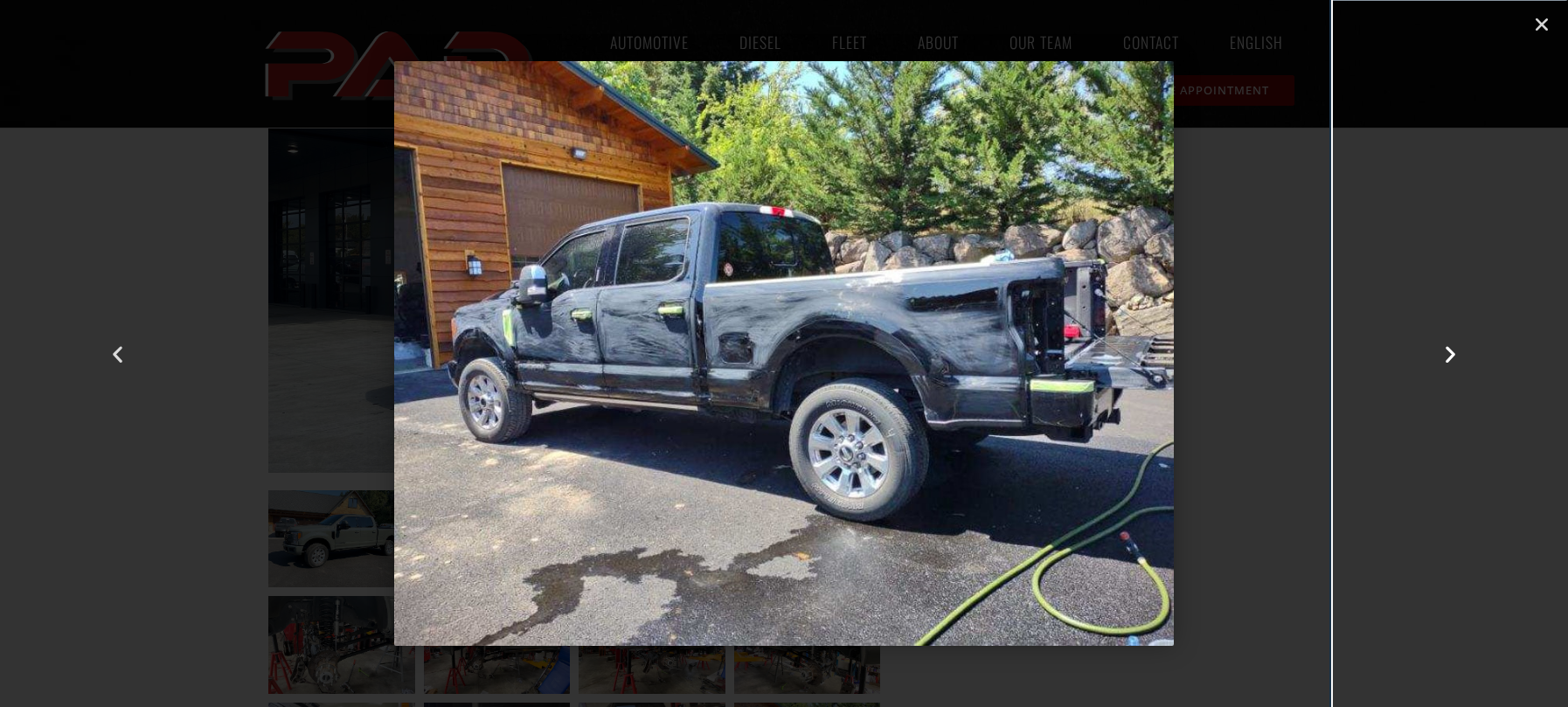
click at [1456, 343] on icon "Next slide" at bounding box center [1451, 354] width 22 height 22
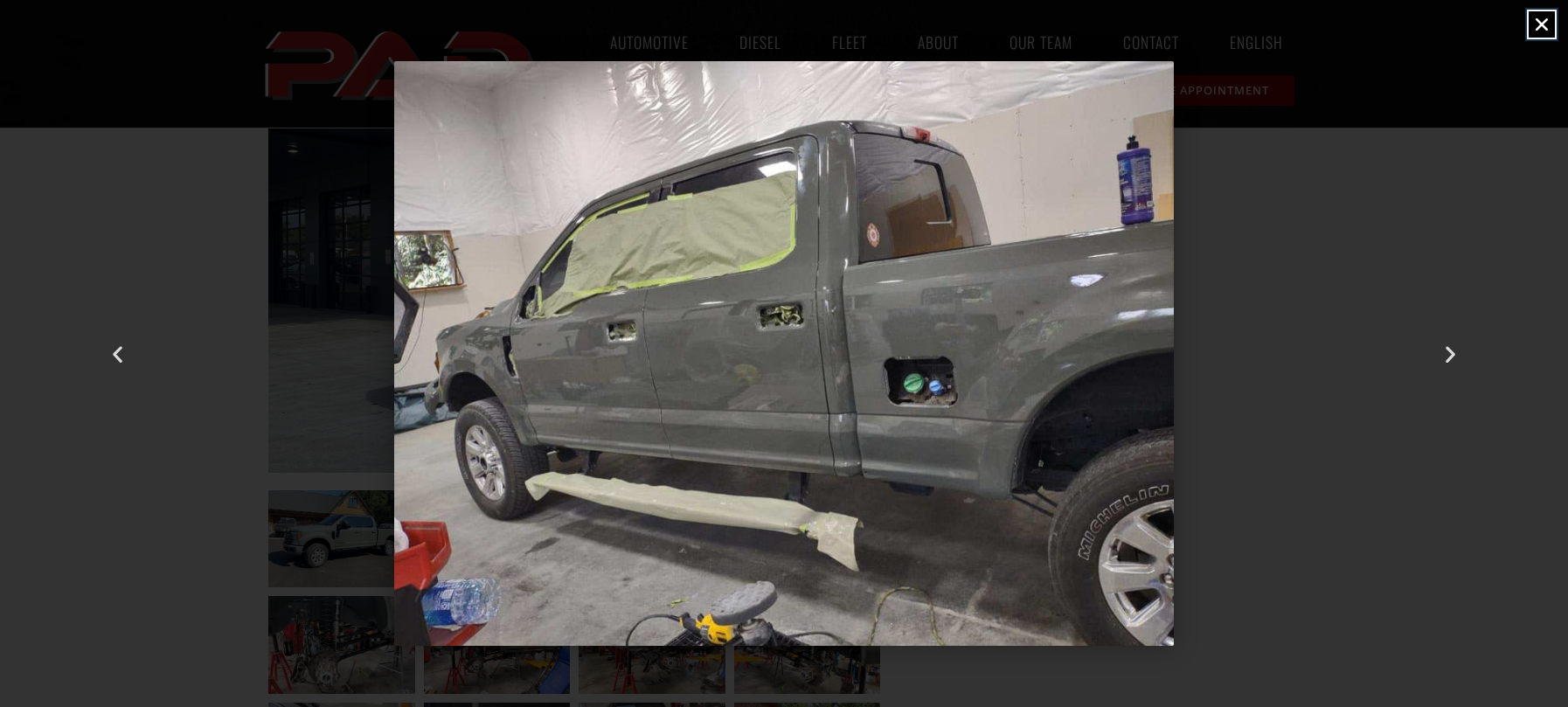
click at [1549, 27] on icon "Close (Esc)" at bounding box center [1542, 24] width 18 height 18
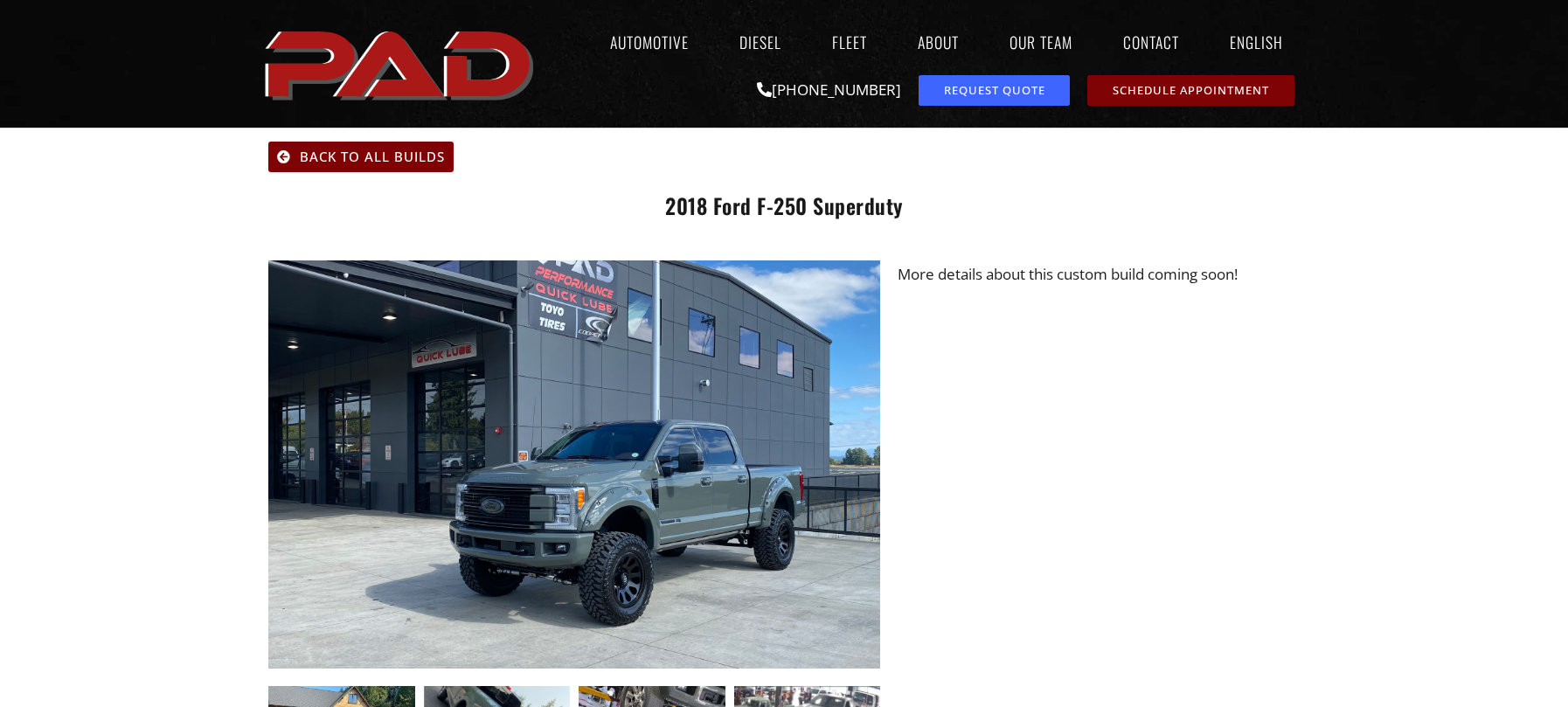
scroll to position [53, 0]
